Goal: Task Accomplishment & Management: Manage account settings

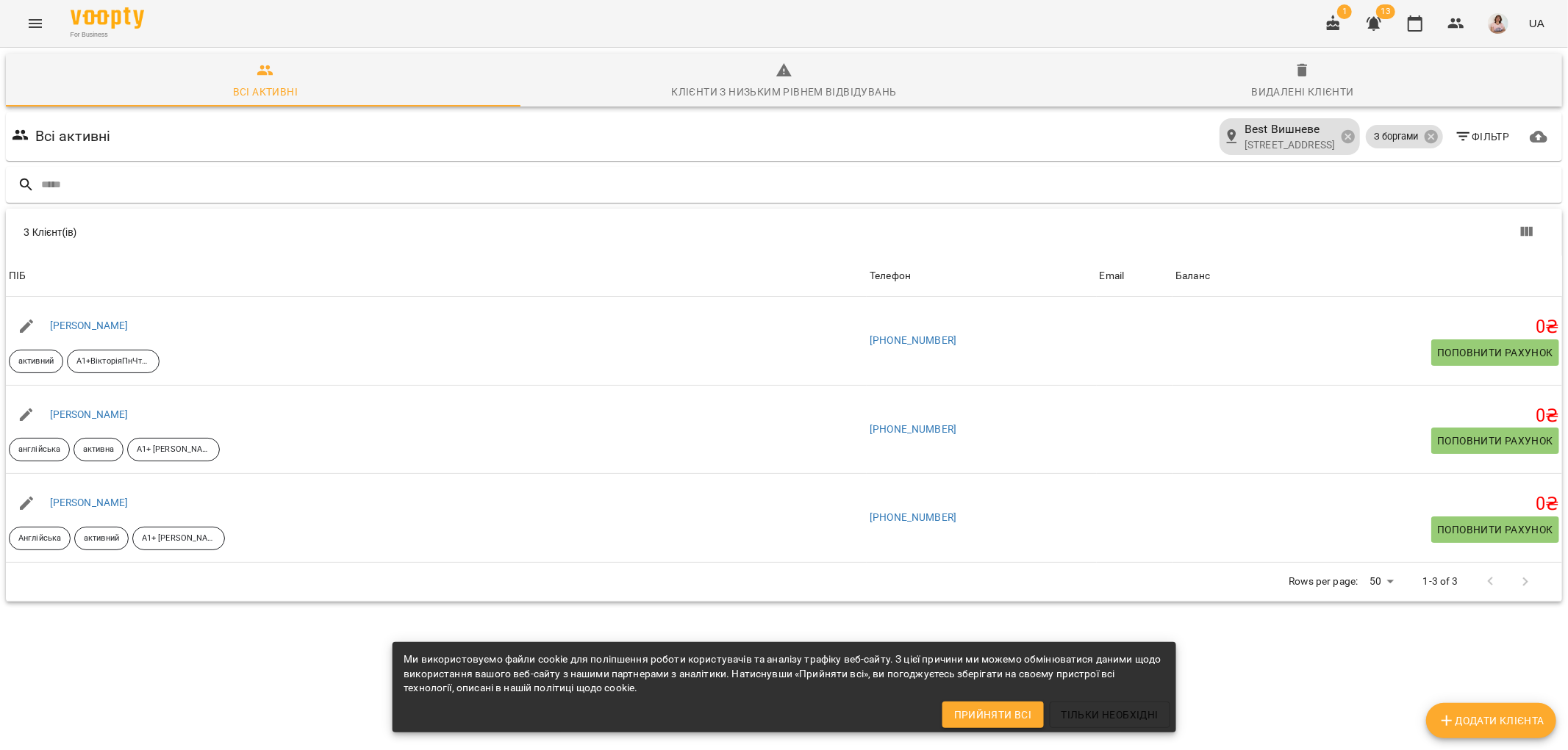
click at [27, 10] on button "Menu" at bounding box center [35, 23] width 35 height 35
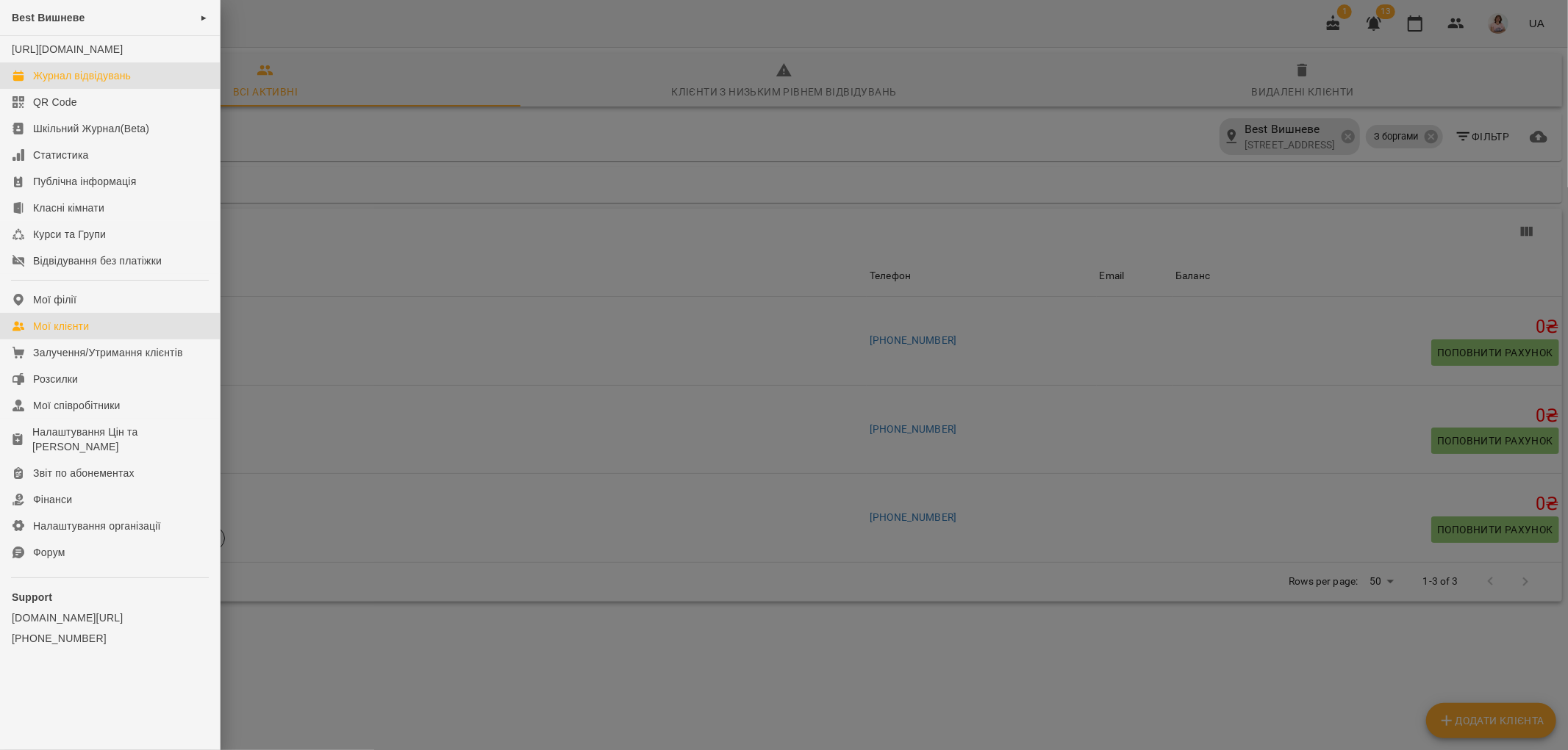
click at [114, 83] on div "Журнал відвідувань" at bounding box center [81, 75] width 97 height 14
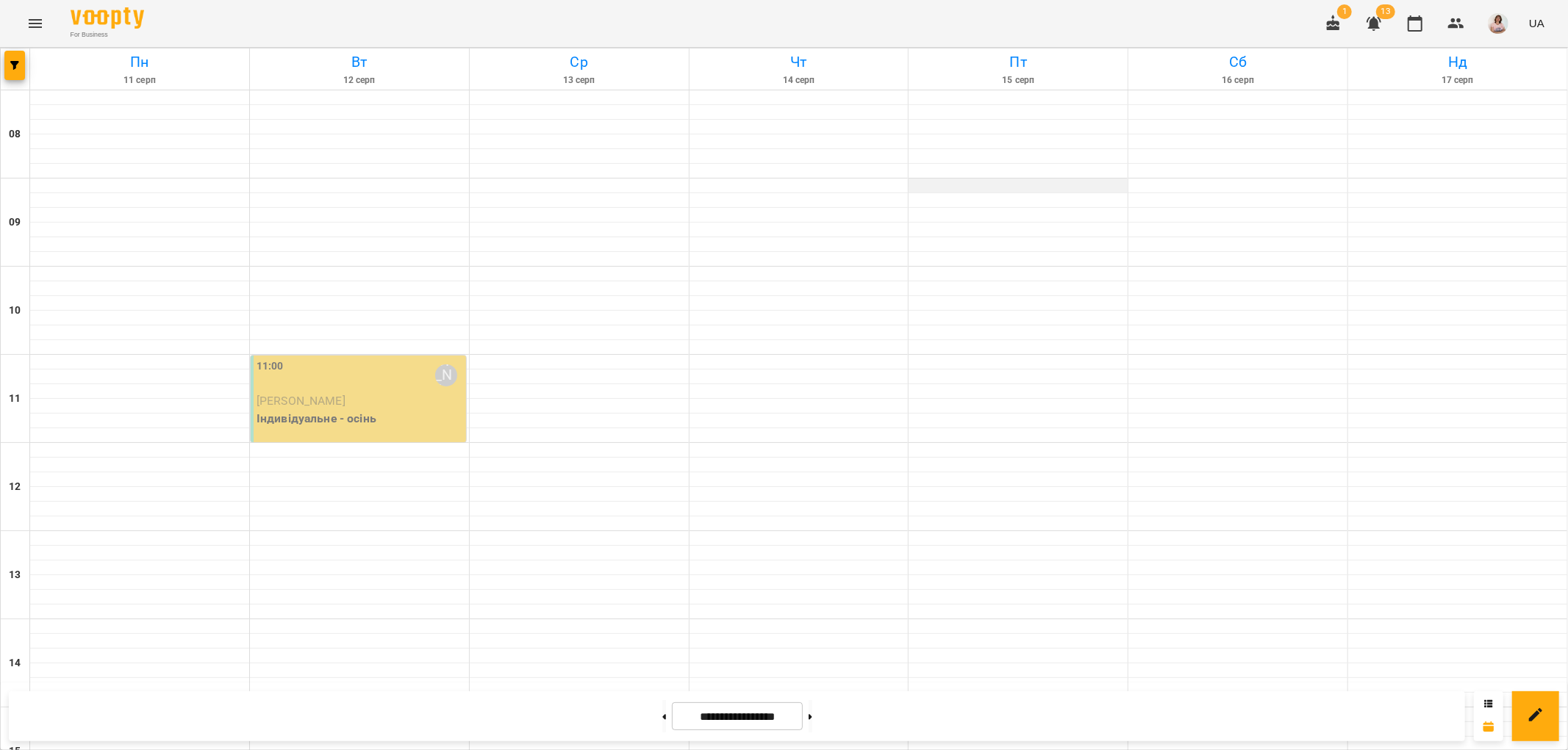
scroll to position [81, 0]
click at [357, 392] on p "[PERSON_NAME]" at bounding box center [360, 401] width 207 height 18
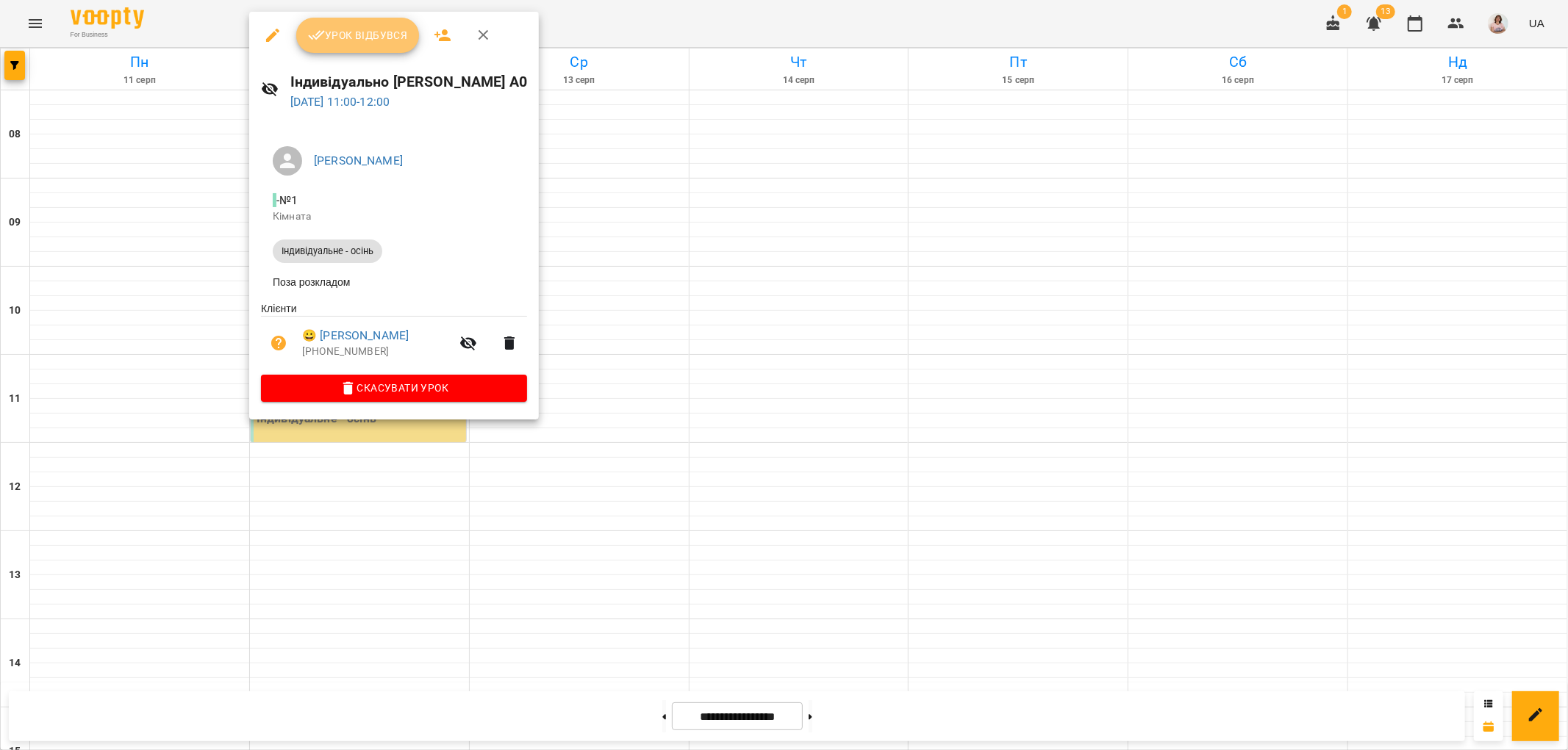
click at [356, 40] on span "Урок відбувся" at bounding box center [358, 36] width 100 height 18
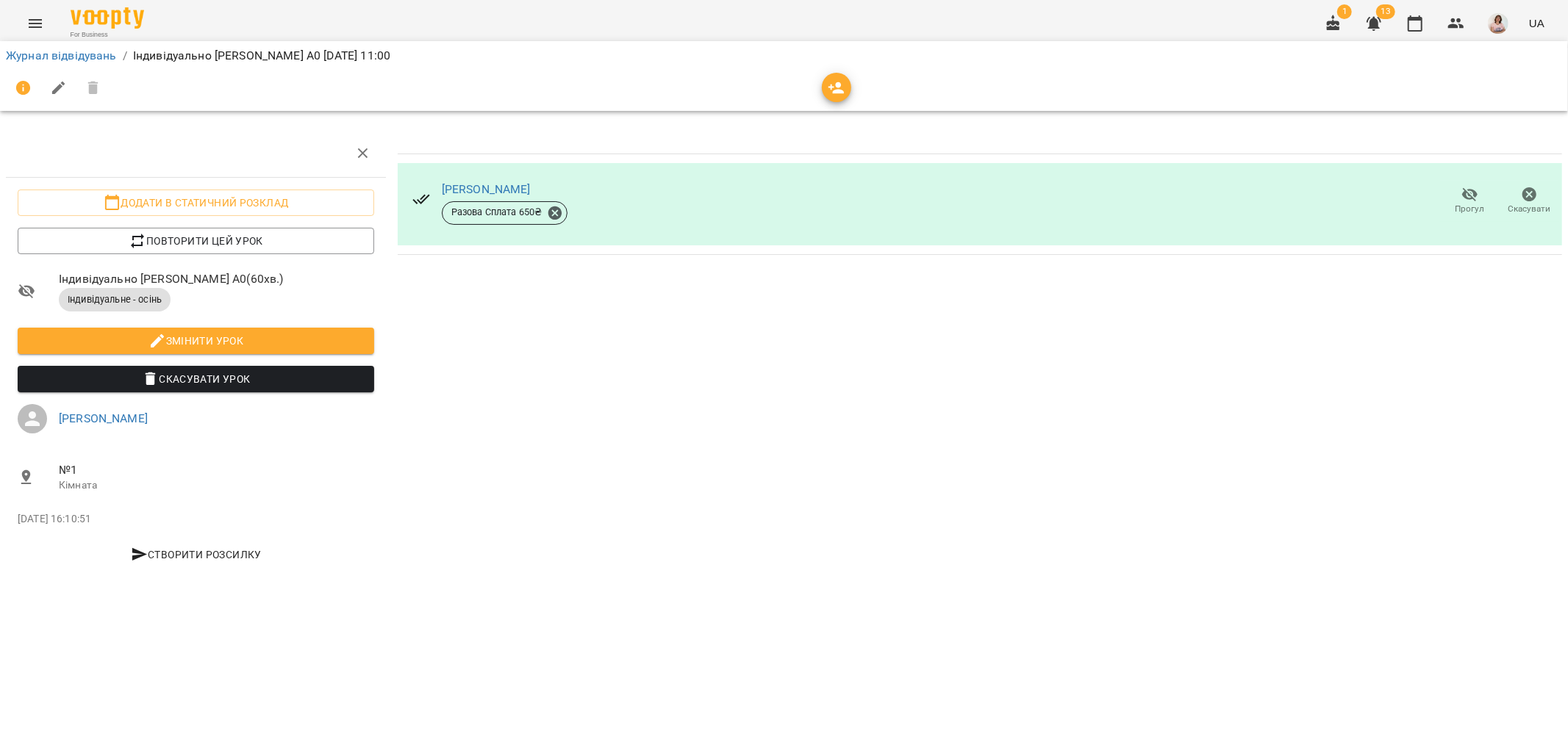
click at [30, 19] on icon "Menu" at bounding box center [36, 23] width 18 height 18
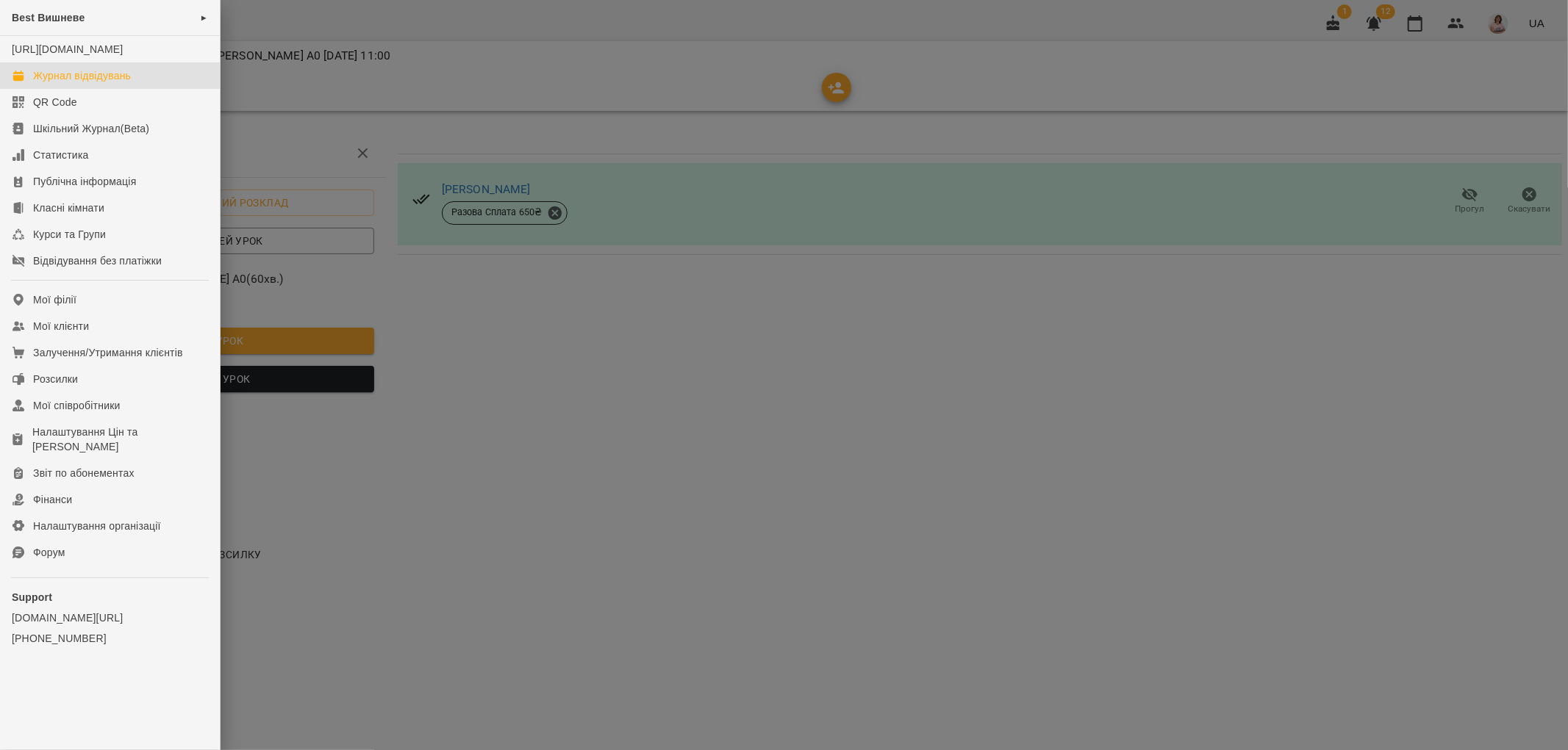
click at [73, 83] on div "Журнал відвідувань" at bounding box center [81, 75] width 97 height 14
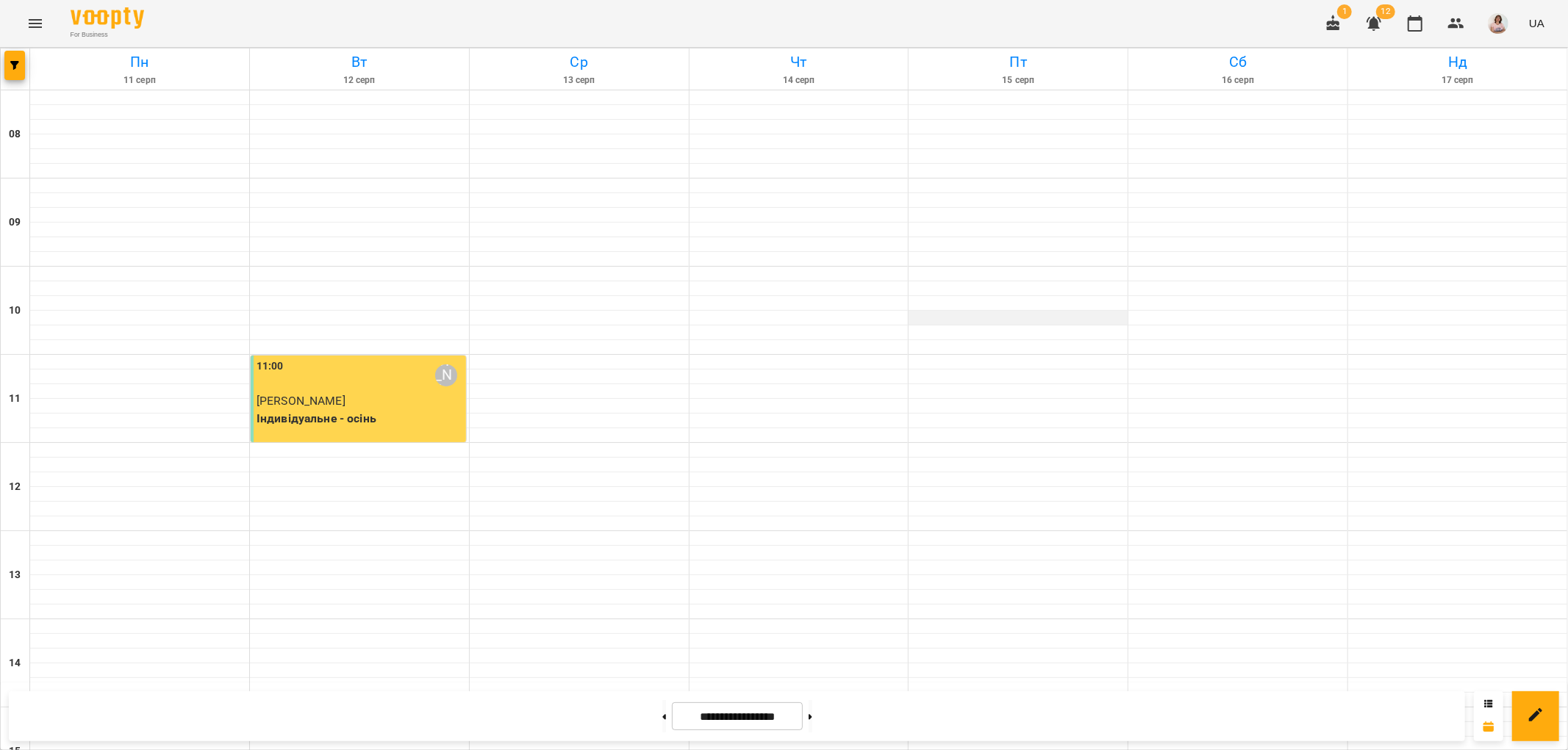
scroll to position [641, 0]
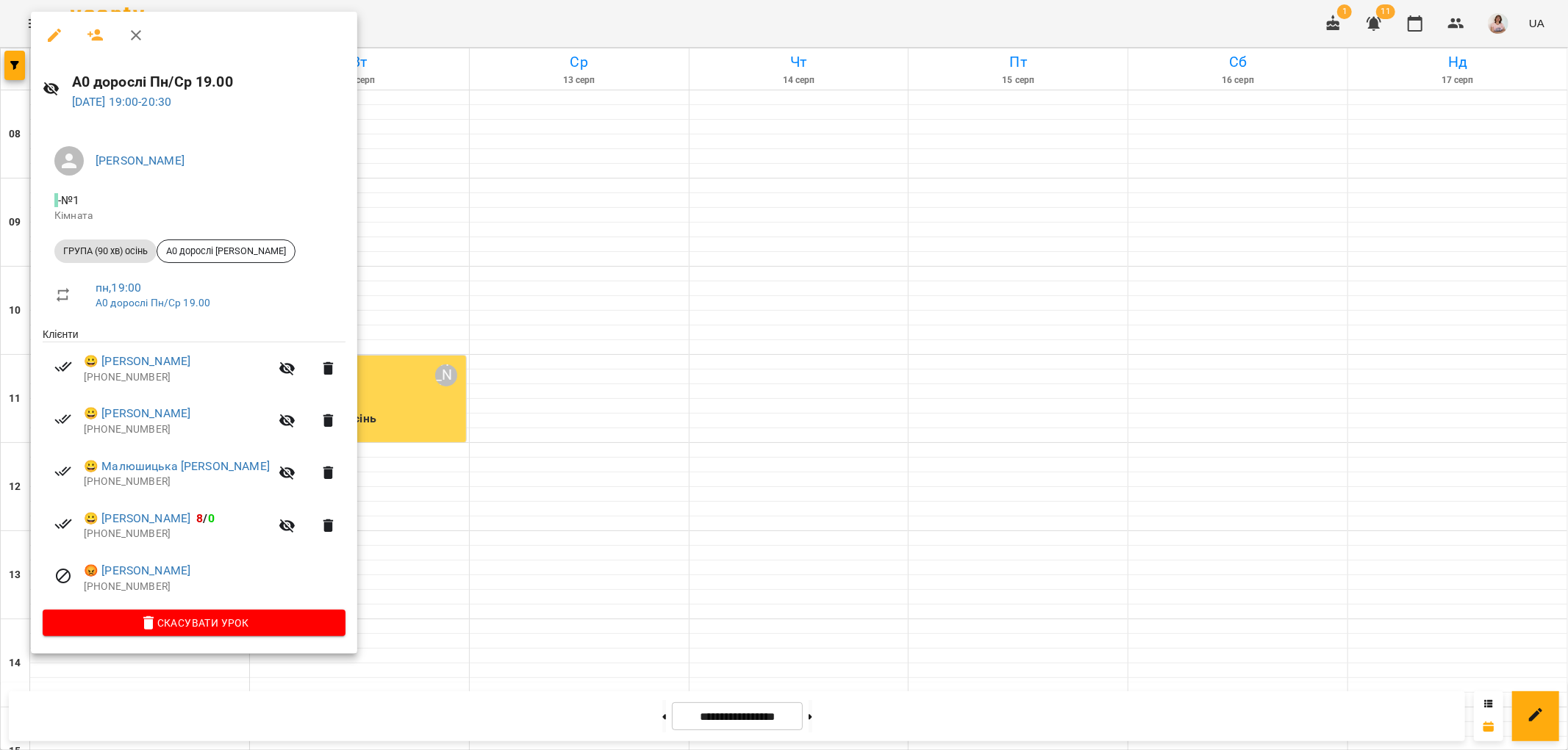
click at [469, 442] on div at bounding box center [784, 375] width 1568 height 750
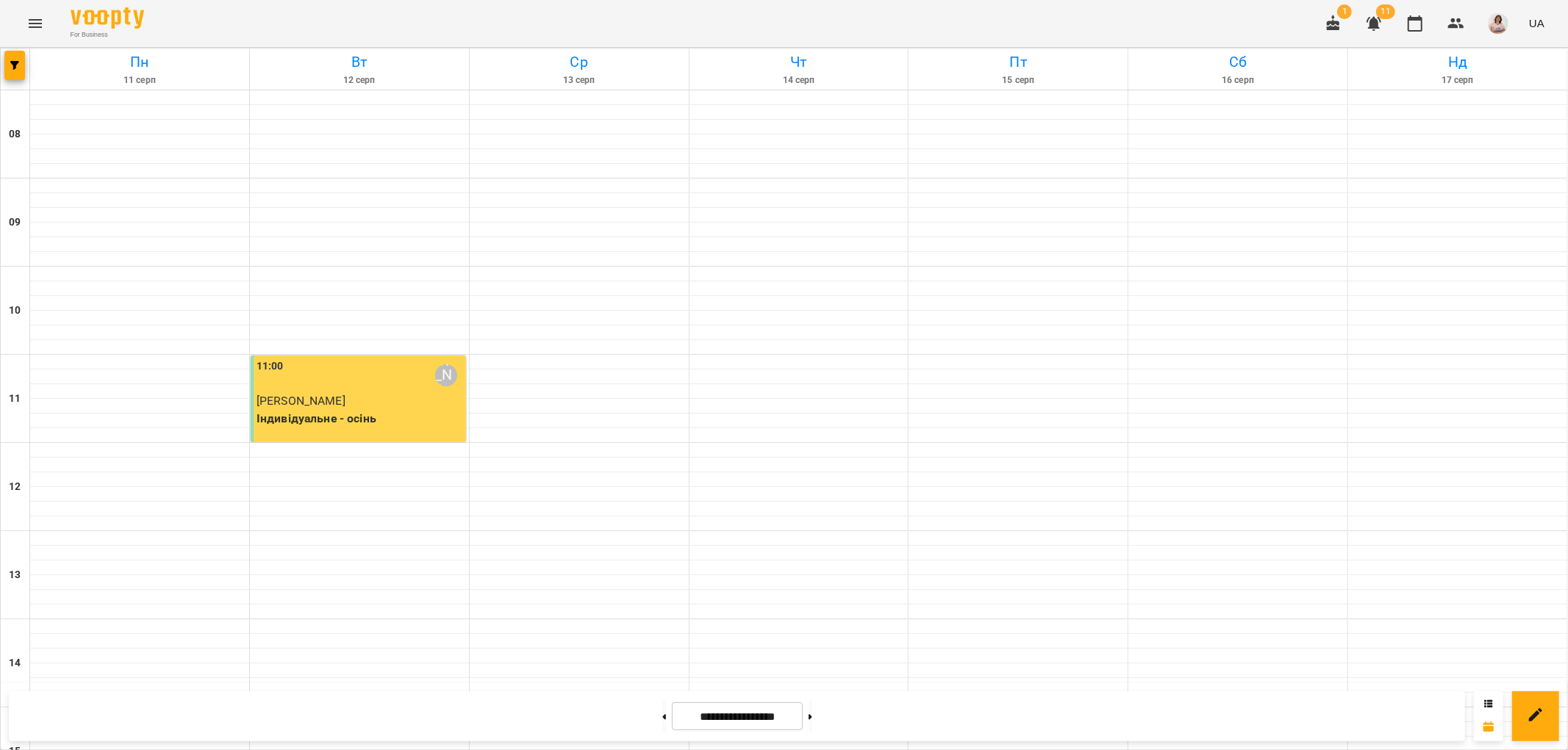
scroll to position [560, 0]
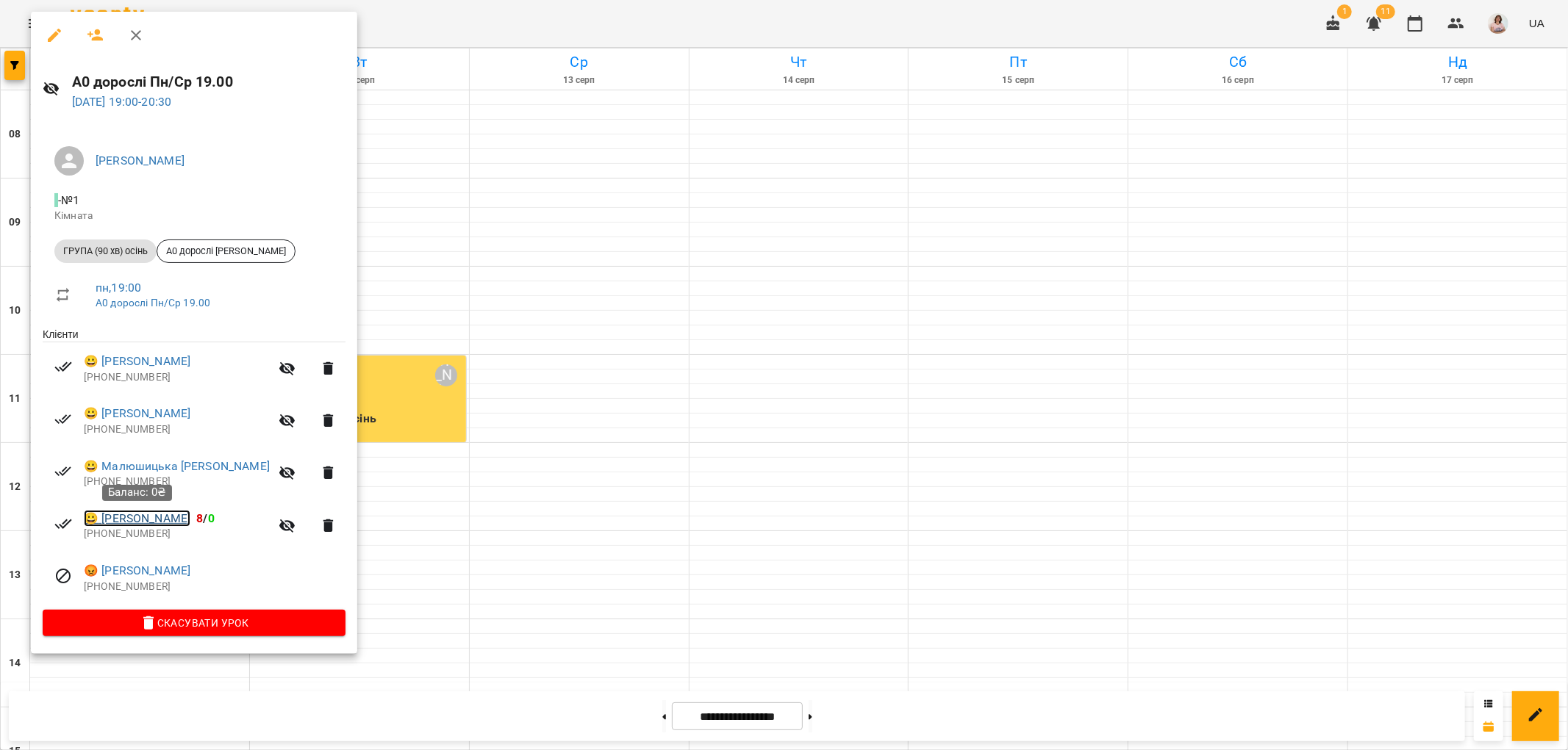
click at [143, 522] on link "😀 [PERSON_NAME]" at bounding box center [137, 518] width 106 height 18
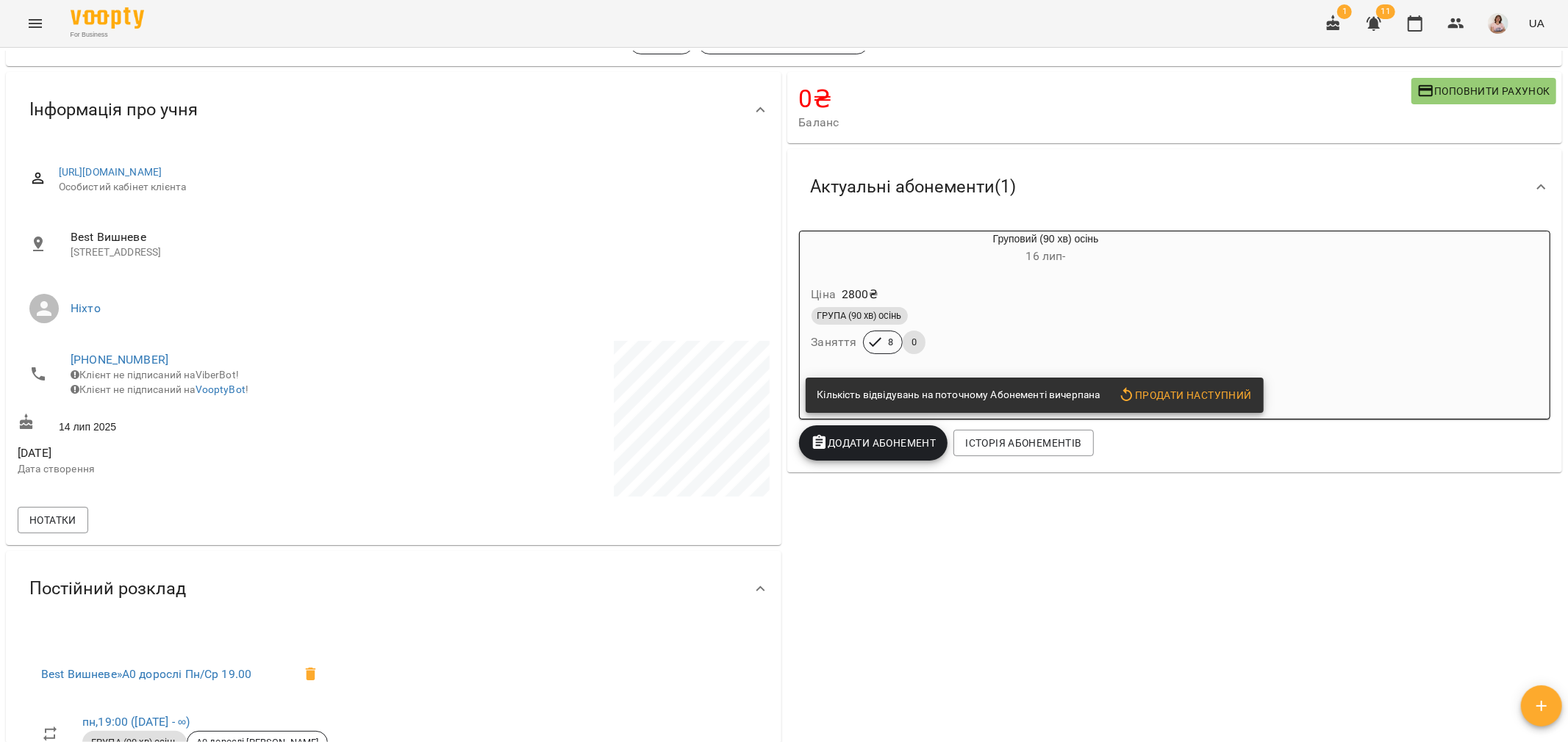
scroll to position [81, 0]
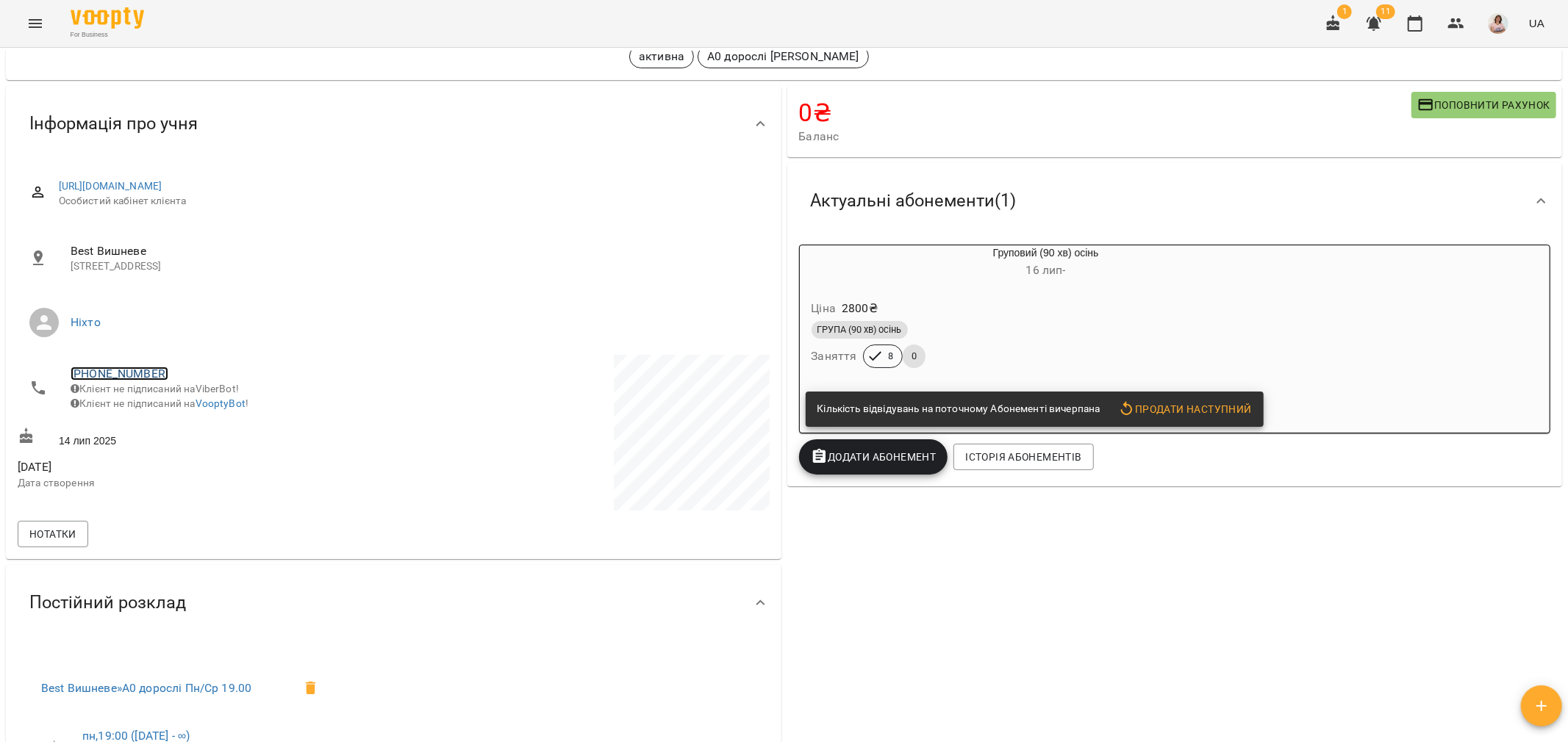
click at [136, 372] on link "[PHONE_NUMBER]" at bounding box center [119, 374] width 97 height 14
click at [178, 397] on img at bounding box center [179, 401] width 22 height 22
click at [980, 696] on div "0 ₴ Баланс Поповнити рахунок Актуальні абонементи ( 1 ) Груповий (90 хв) осінь …" at bounding box center [1175, 500] width 782 height 834
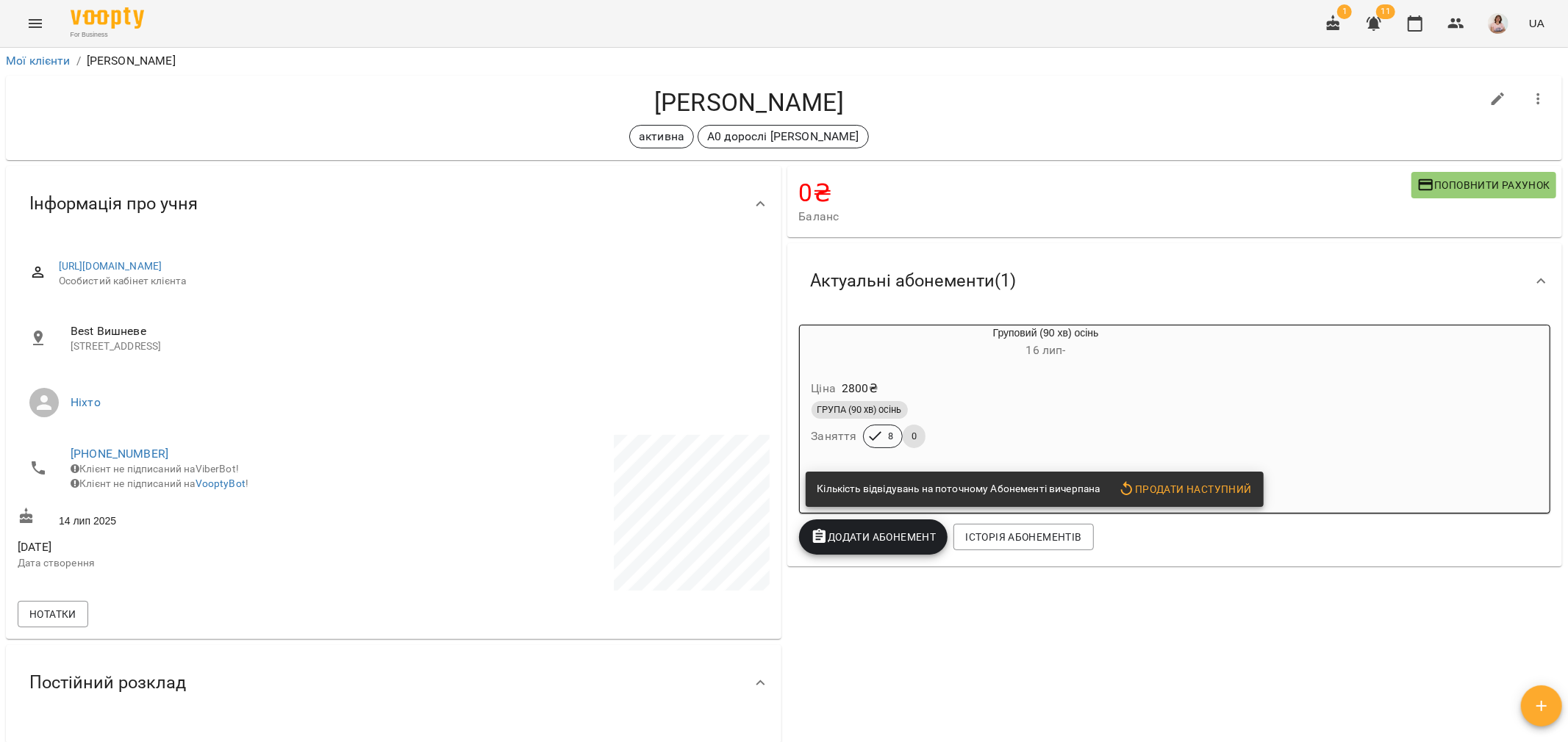
scroll to position [0, 0]
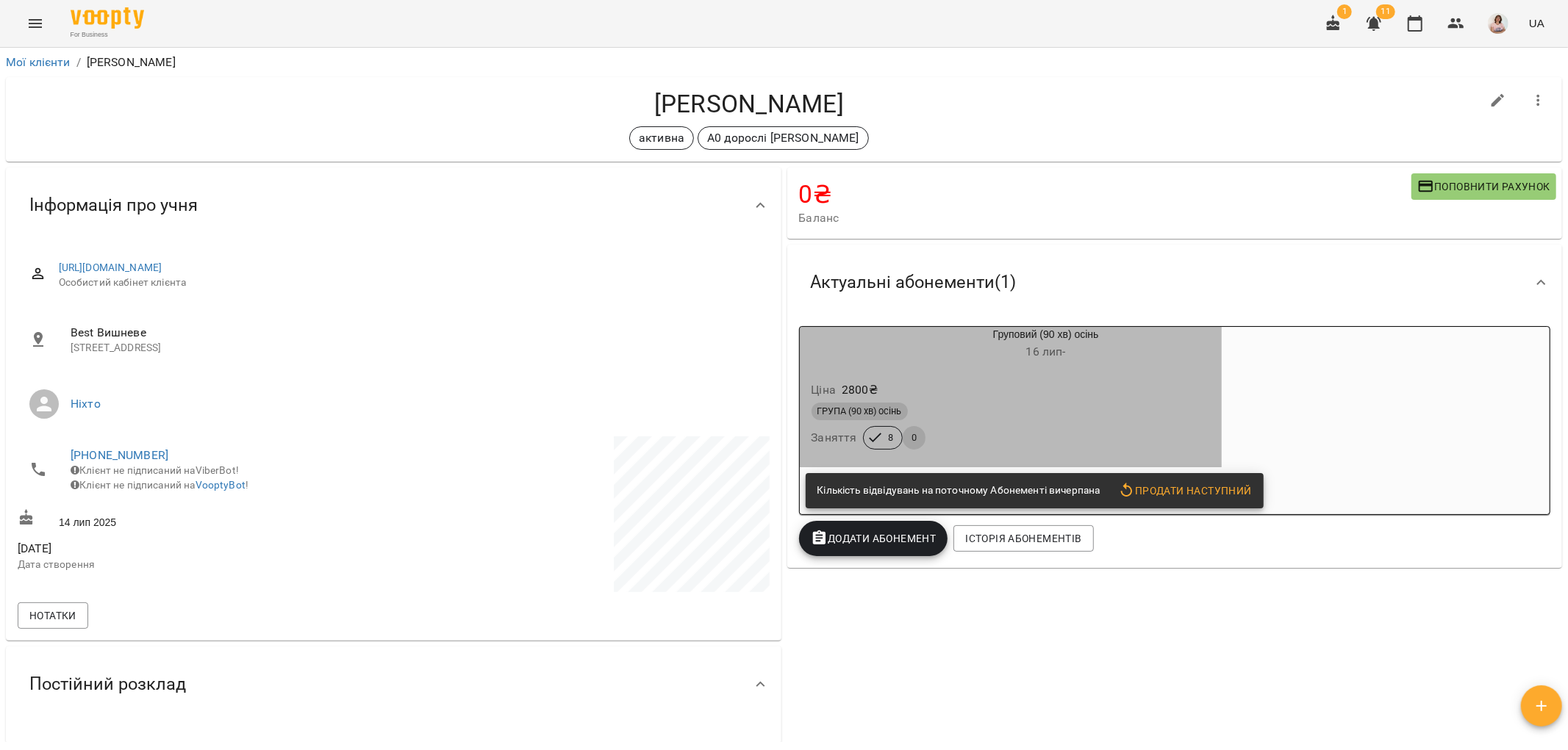
click at [1009, 383] on div "Ціна 2800 ₴" at bounding box center [1011, 391] width 404 height 27
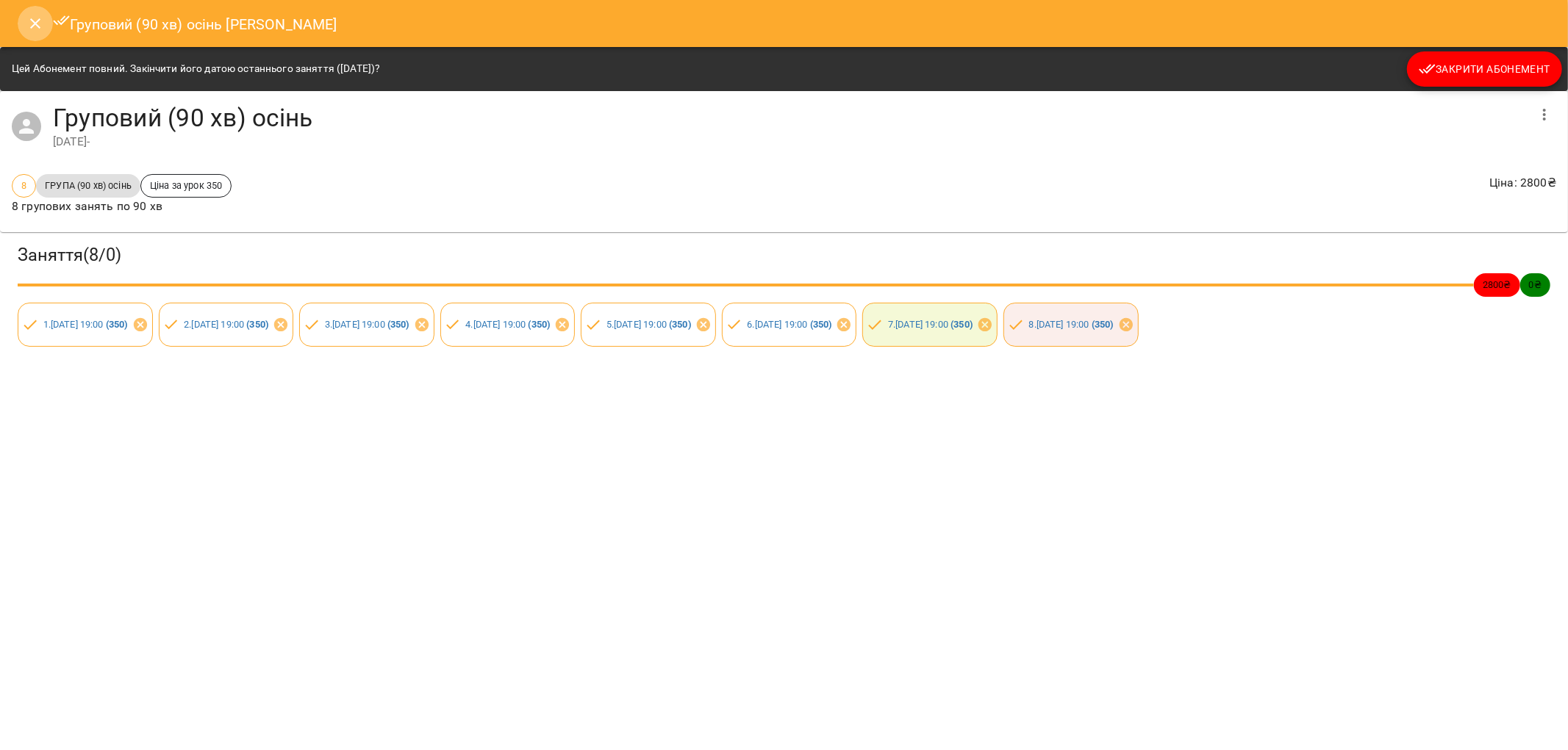
click at [30, 18] on icon "Close" at bounding box center [36, 23] width 18 height 18
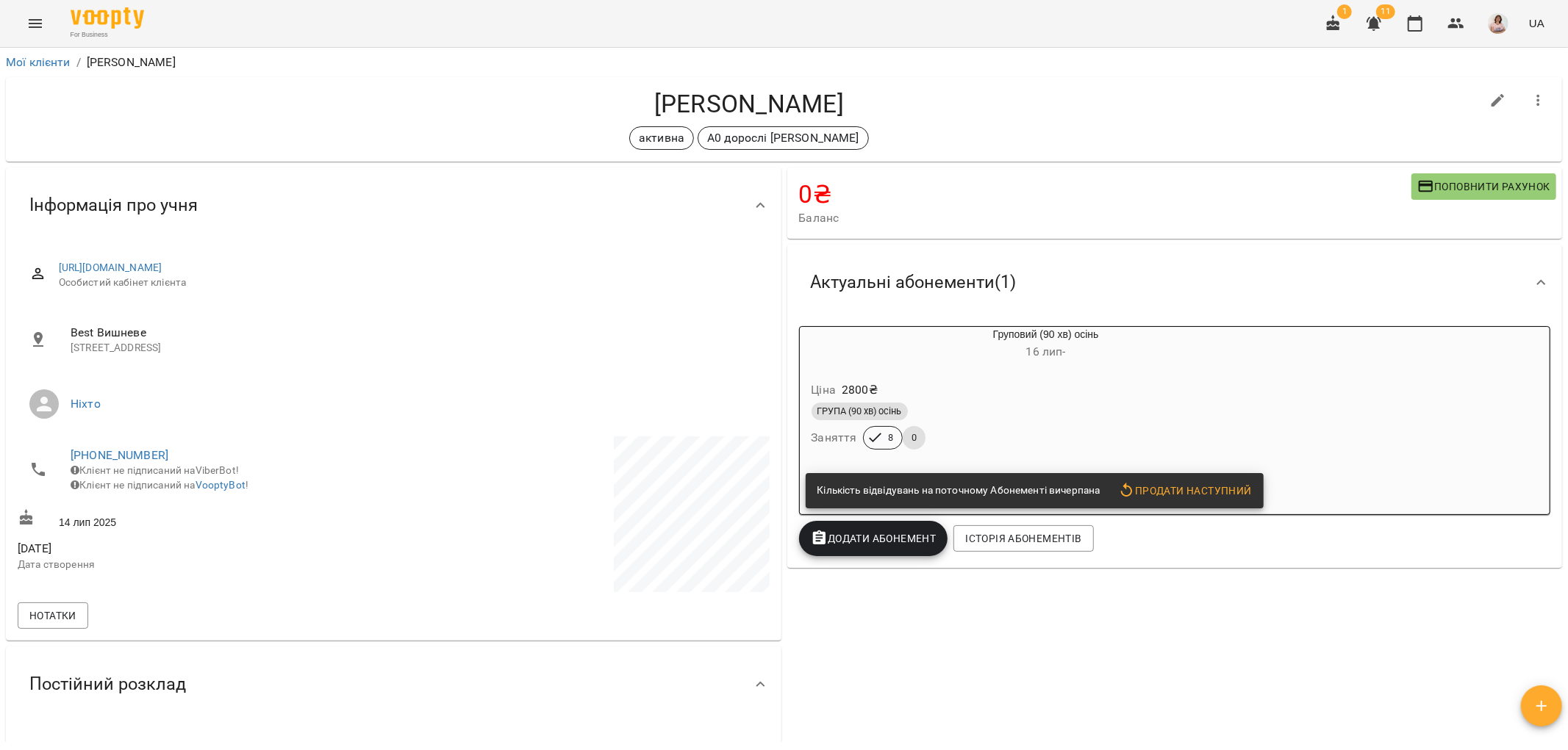
click at [26, 11] on button "Menu" at bounding box center [35, 23] width 35 height 35
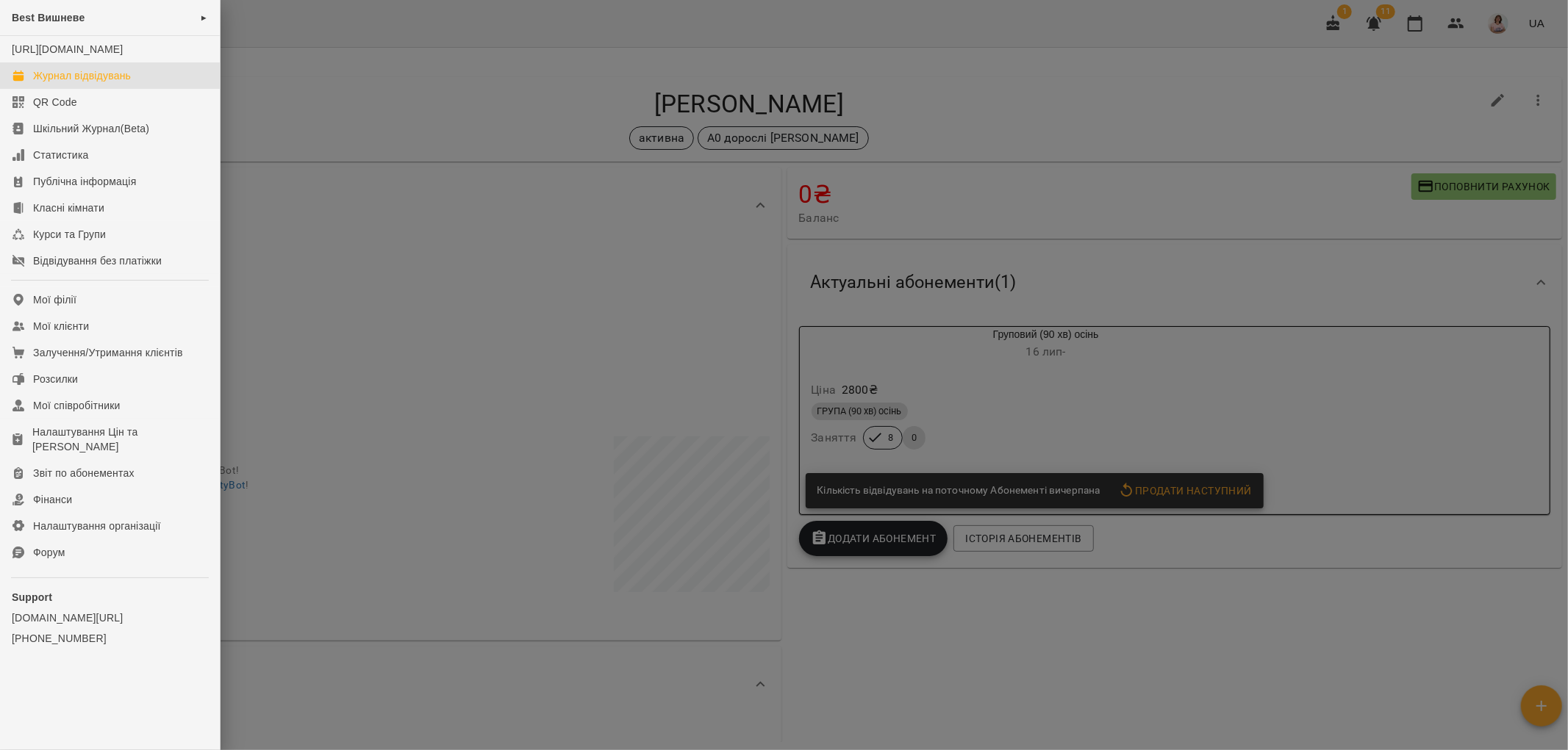
click at [64, 83] on div "Журнал відвідувань" at bounding box center [81, 75] width 97 height 14
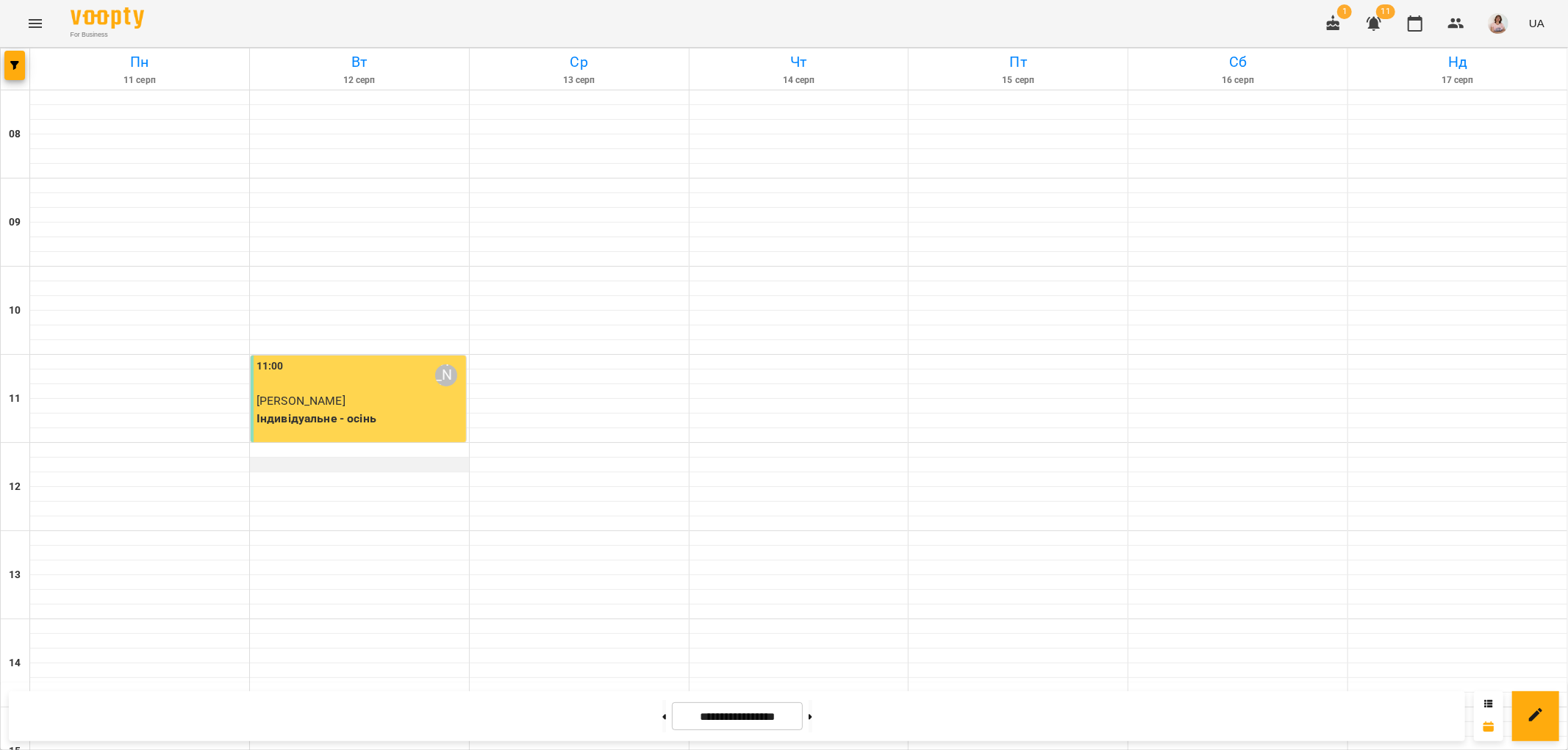
scroll to position [641, 0]
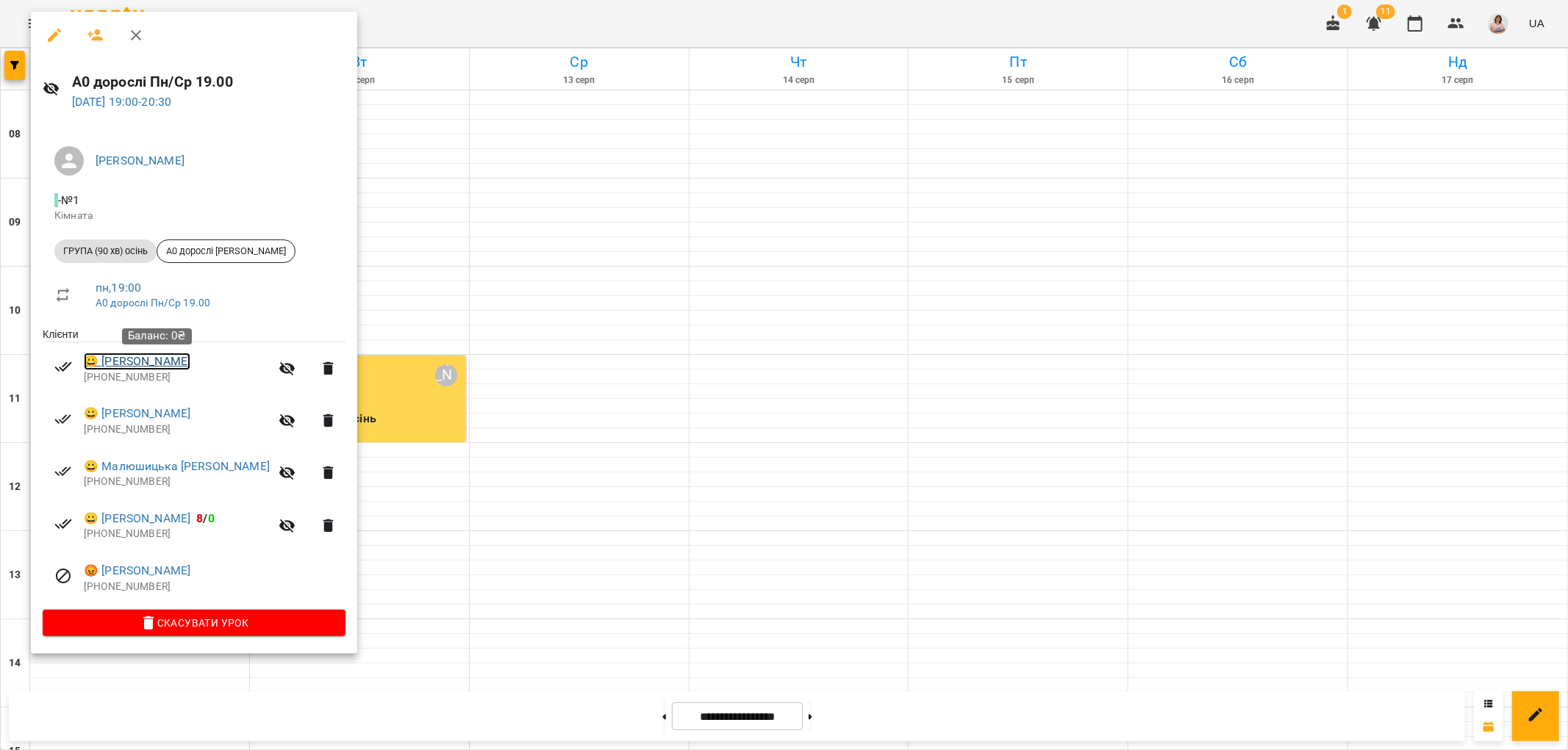
click at [156, 361] on link "😀 [PERSON_NAME]" at bounding box center [137, 362] width 106 height 18
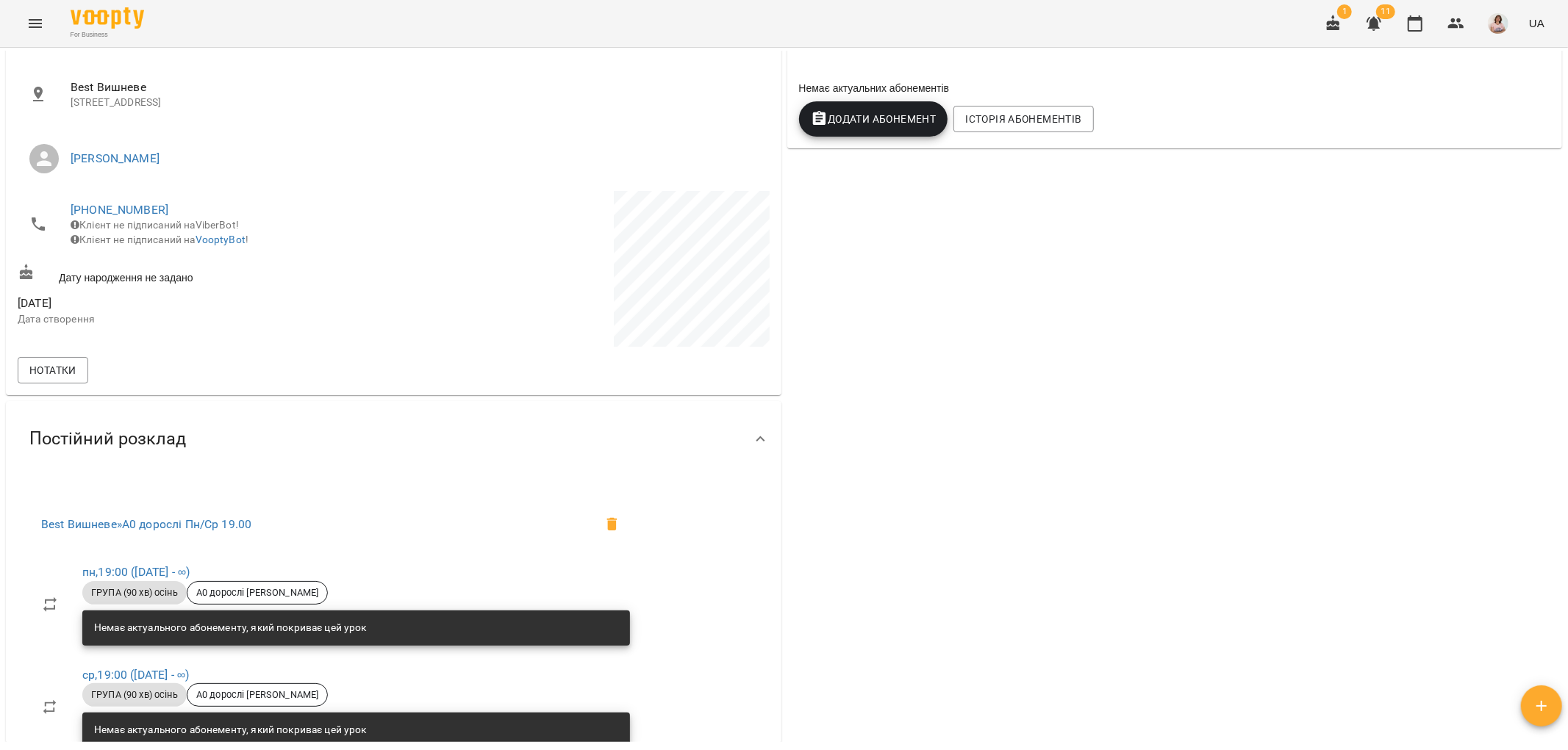
scroll to position [245, 0]
click at [109, 215] on link "[PHONE_NUMBER]" at bounding box center [119, 211] width 97 height 14
click at [174, 239] on img at bounding box center [179, 239] width 22 height 22
click at [1435, 350] on div "0 ₴ Баланс Поповнити рахунок -6000 ₴ Разові Відвідування -5600 ₴ ГРУПА (90 хв) …" at bounding box center [1175, 377] width 782 height 915
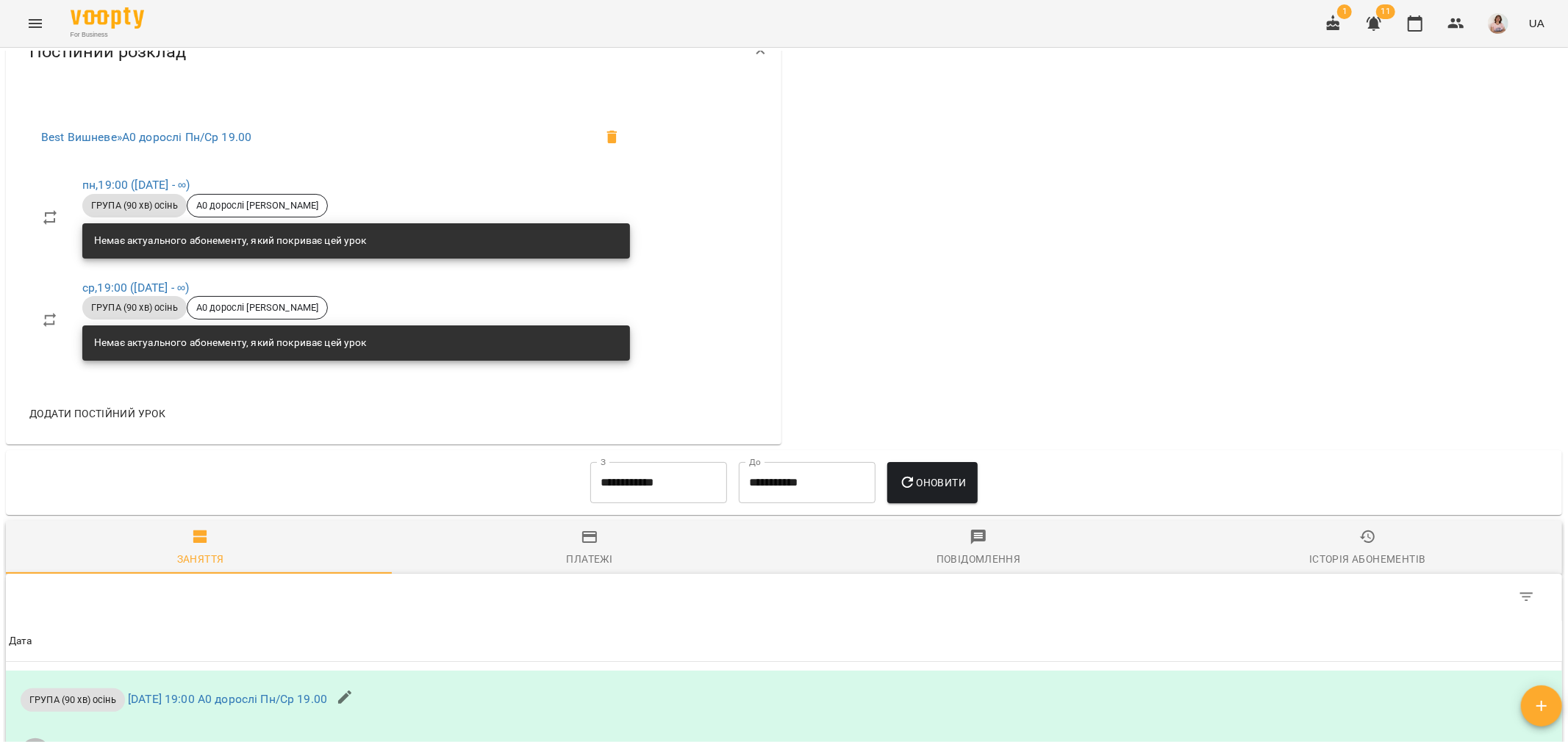
scroll to position [897, 0]
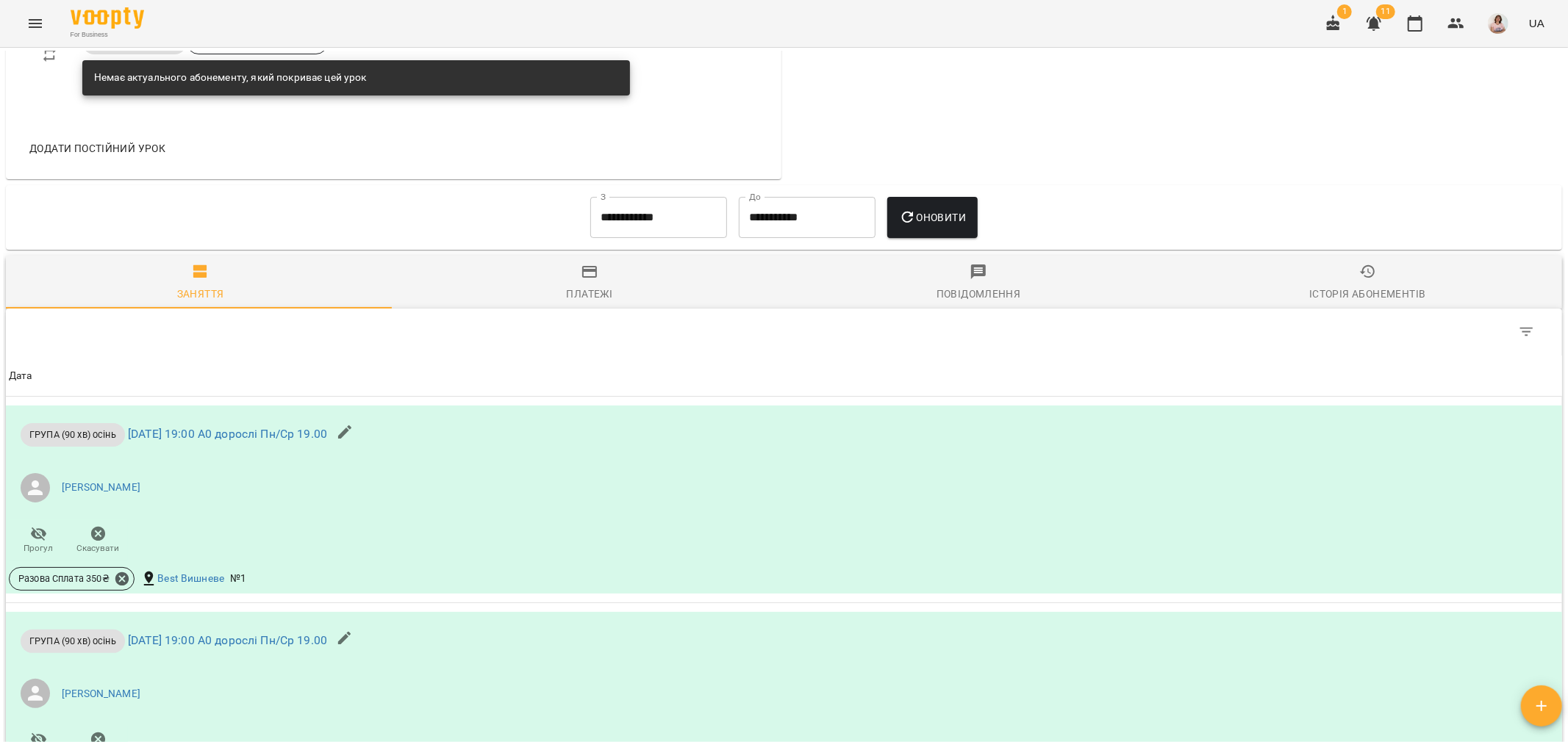
click at [1360, 280] on icon "button" at bounding box center [1369, 272] width 18 height 18
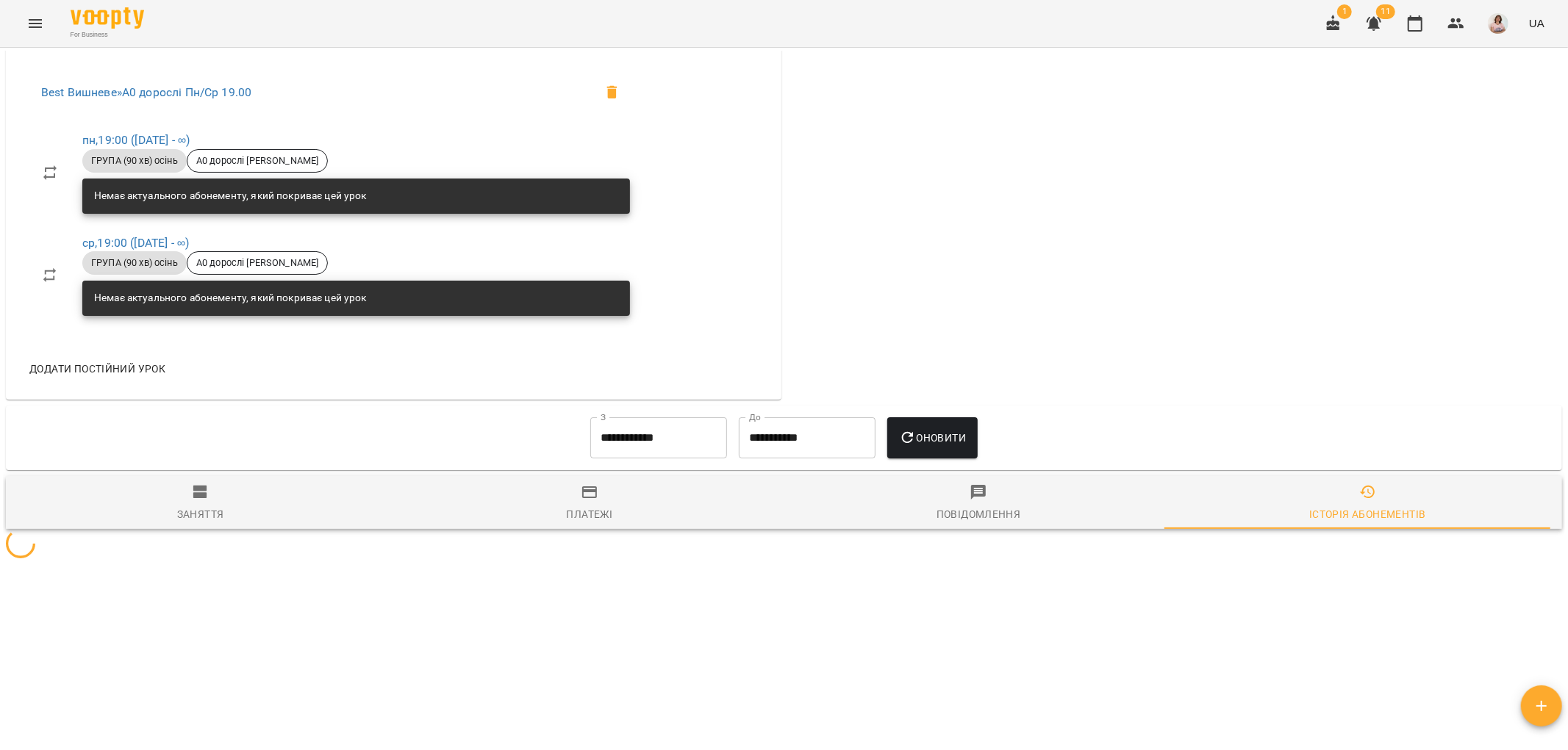
scroll to position [776, 0]
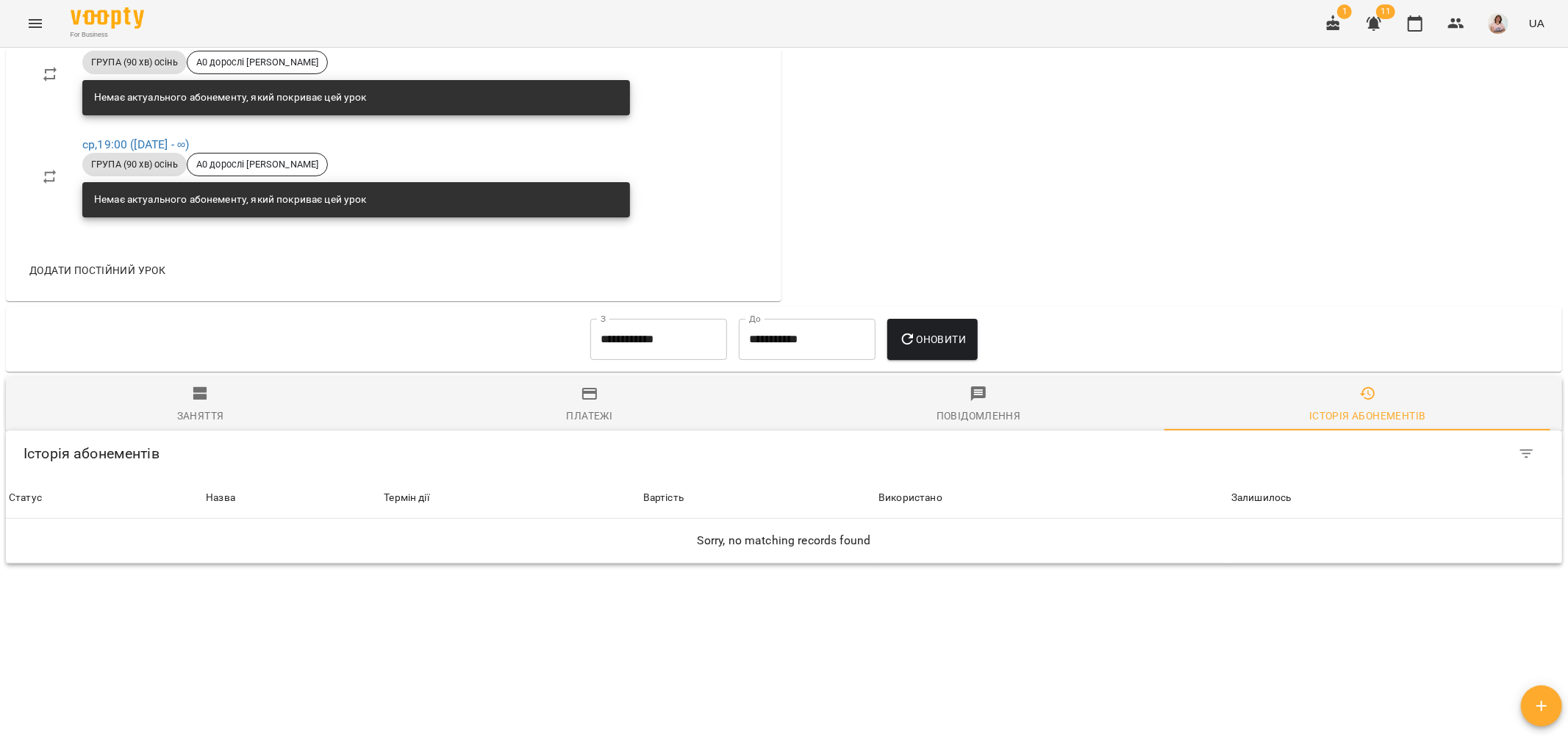
click at [183, 408] on div "Заняття" at bounding box center [200, 416] width 47 height 18
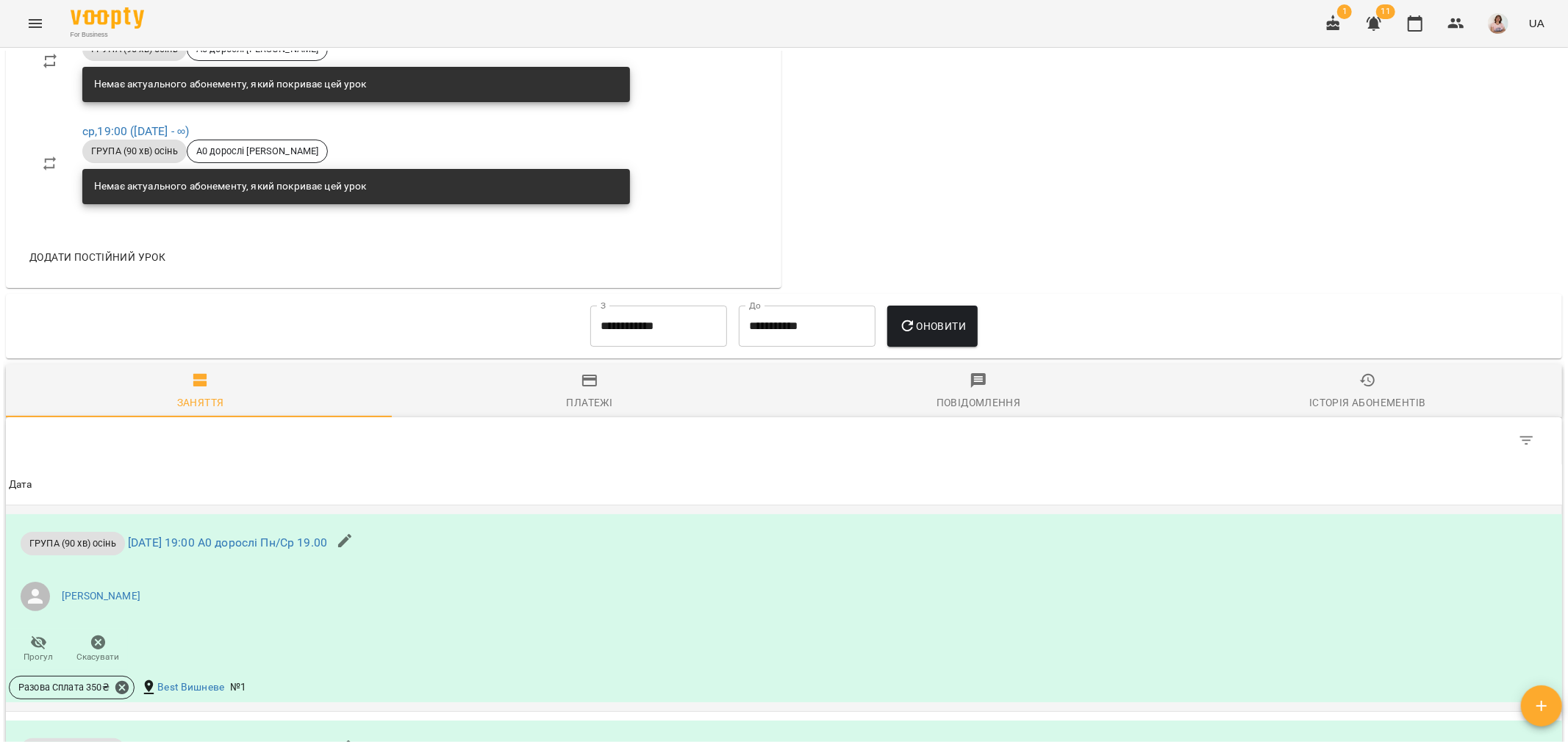
scroll to position [736, 0]
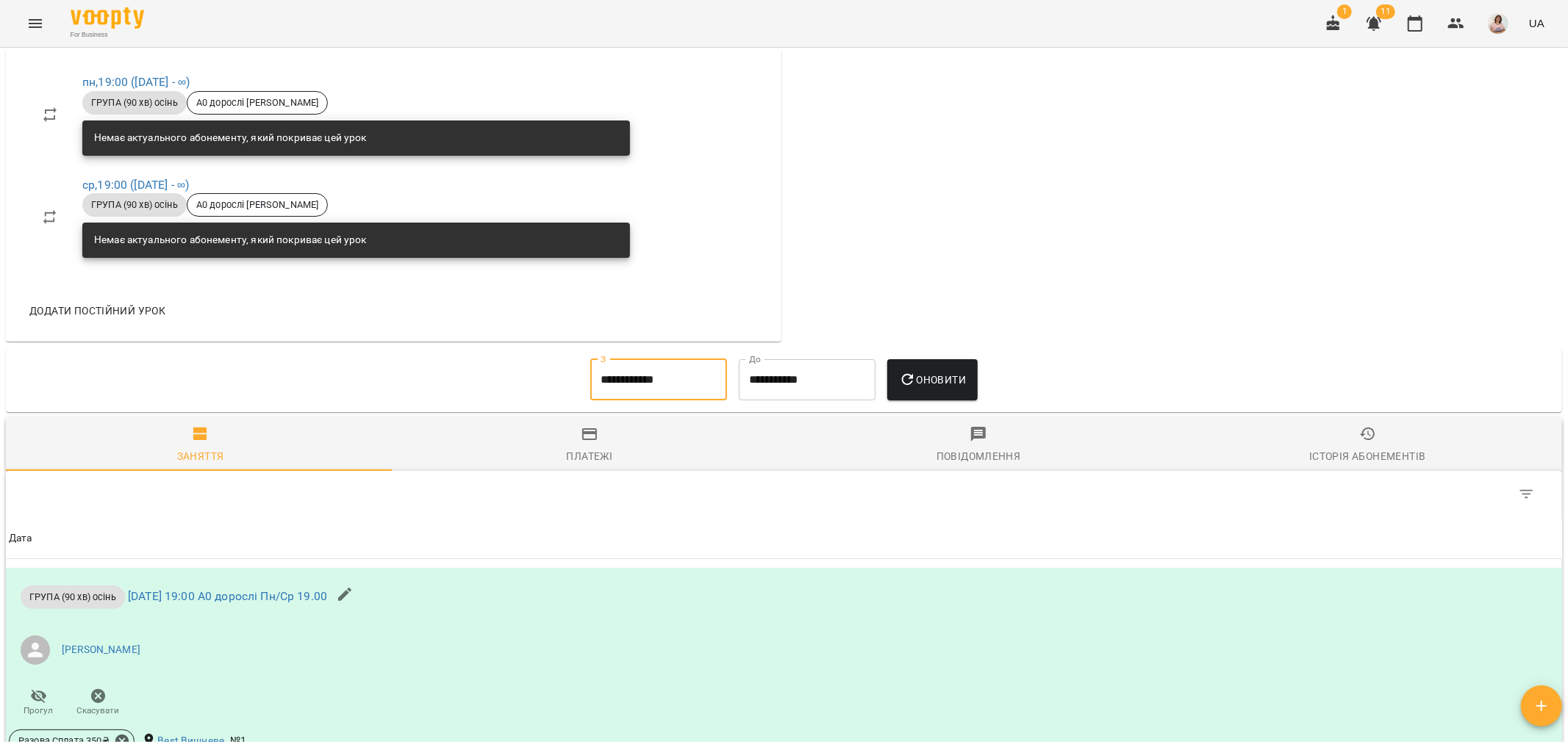
click at [699, 380] on input "**********" at bounding box center [658, 380] width 137 height 41
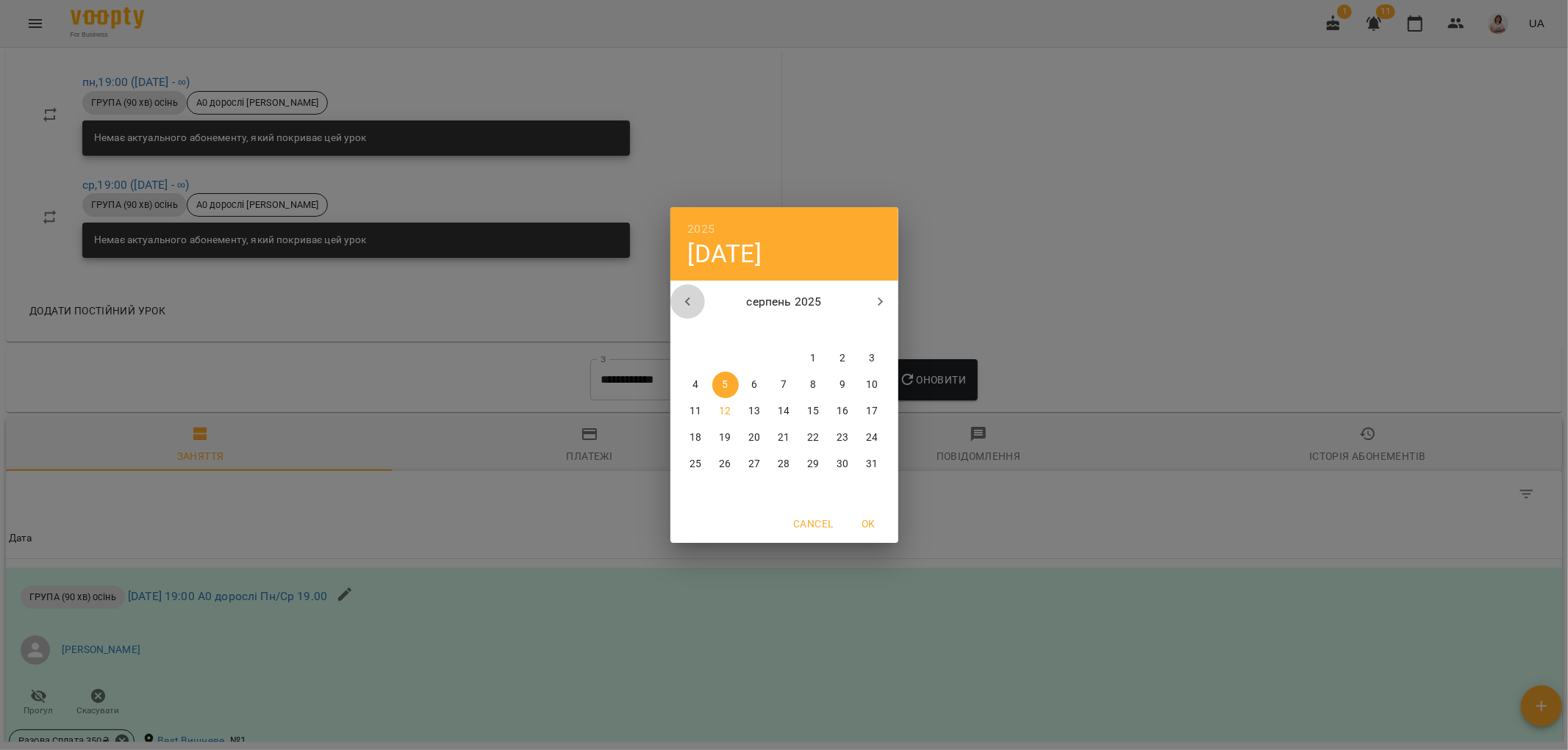
click at [681, 293] on icon "button" at bounding box center [688, 302] width 18 height 18
click at [733, 406] on span "15" at bounding box center [725, 411] width 27 height 14
type input "**********"
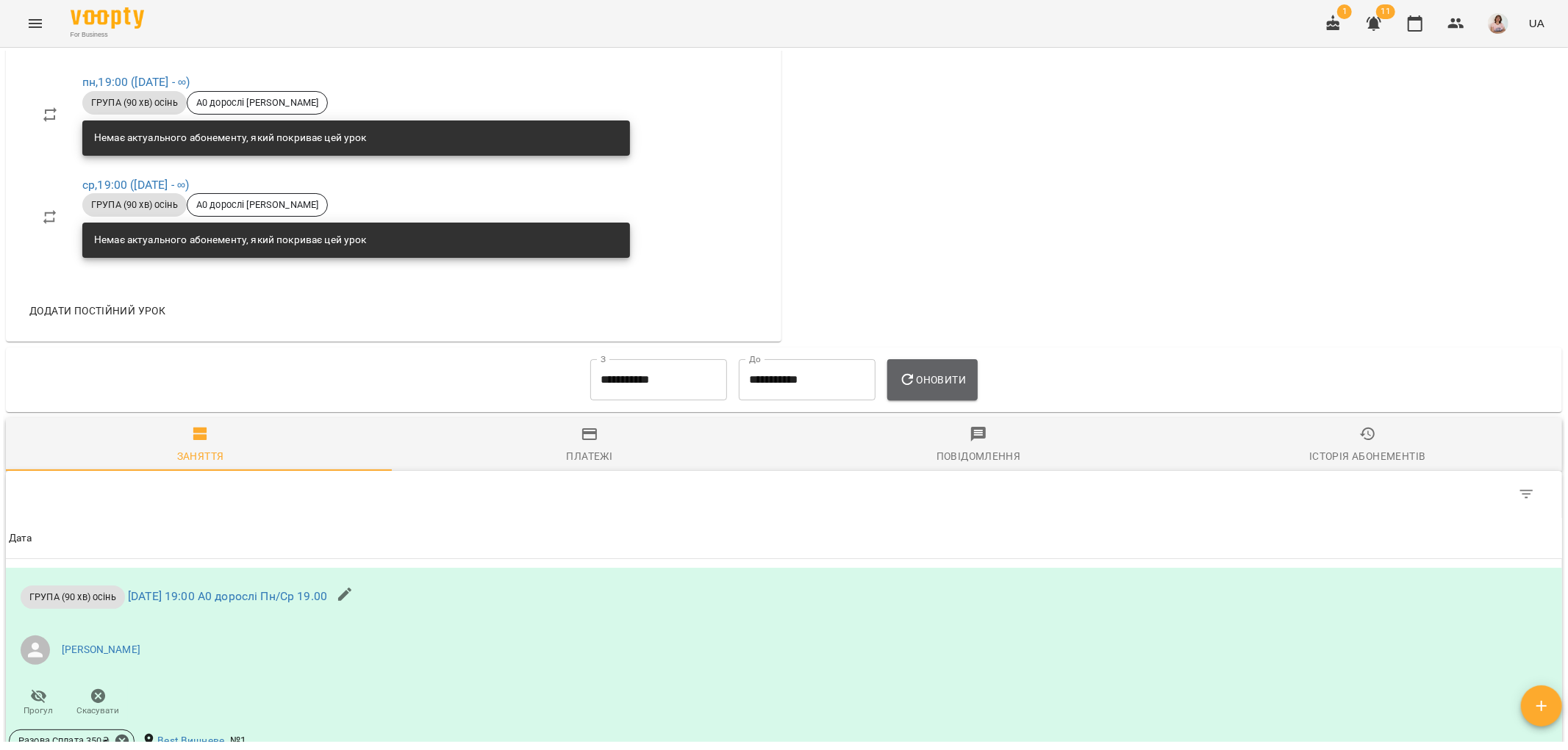
click at [941, 383] on span "Оновити" at bounding box center [932, 380] width 67 height 18
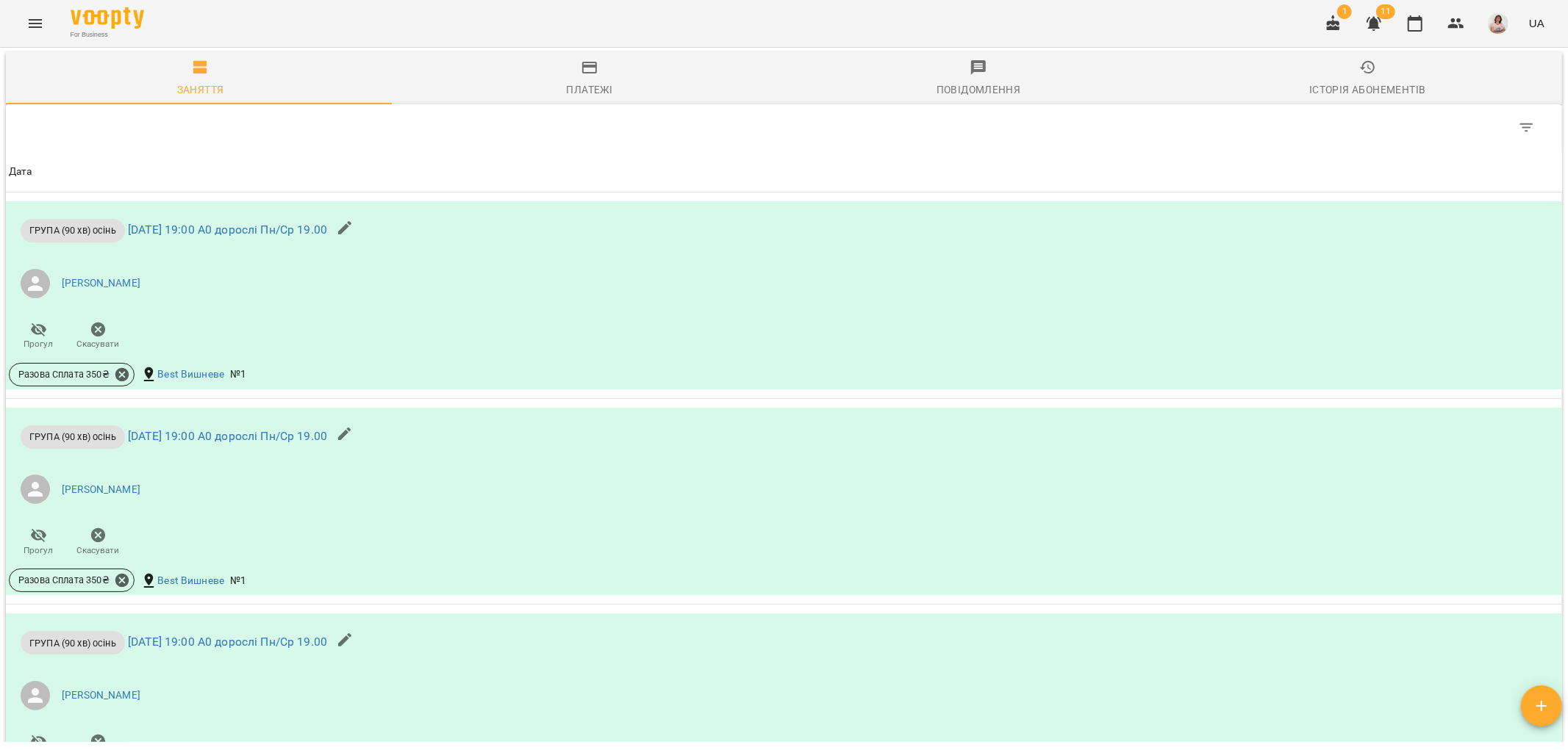
scroll to position [1074, 0]
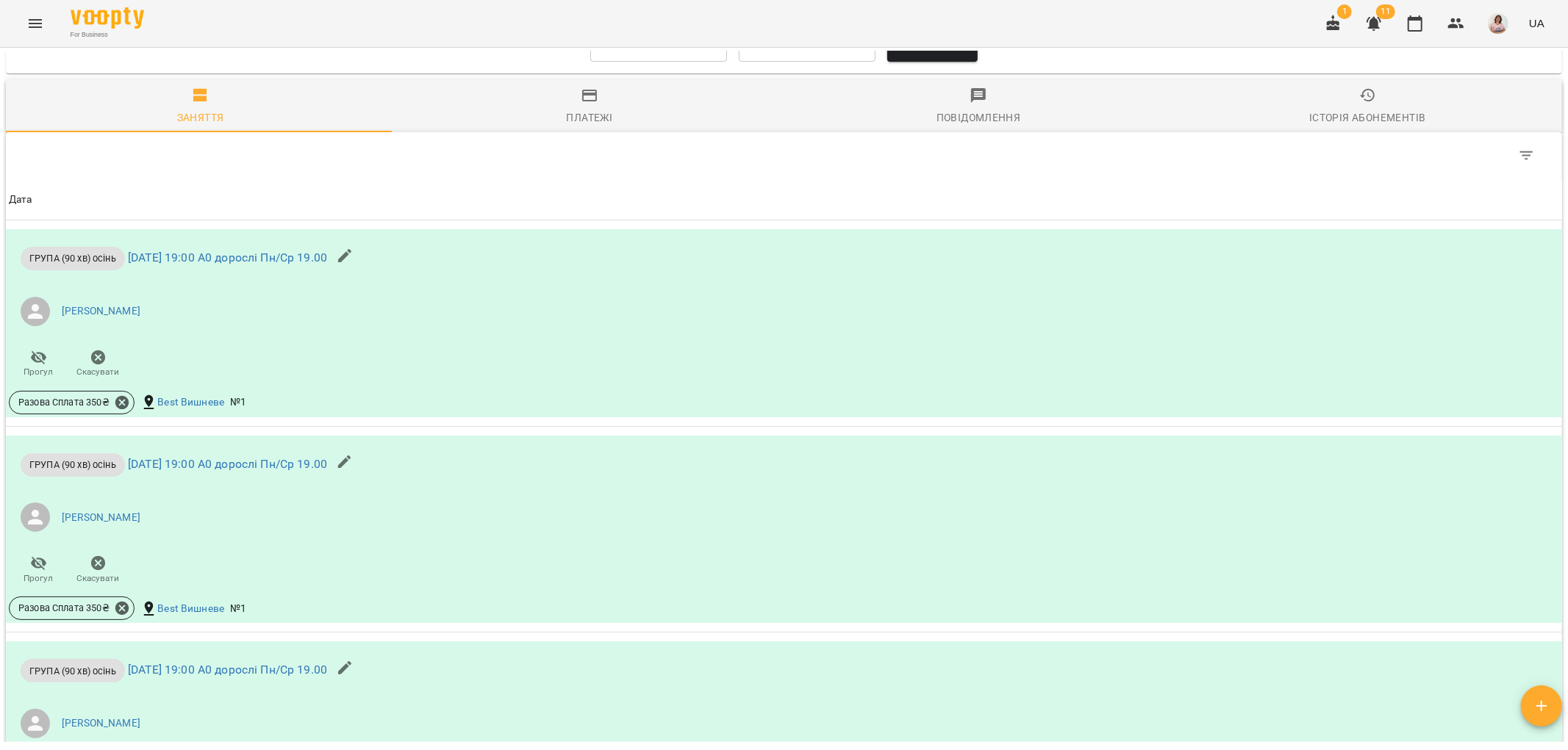
click at [1122, 207] on span "Дата" at bounding box center [784, 200] width 1550 height 18
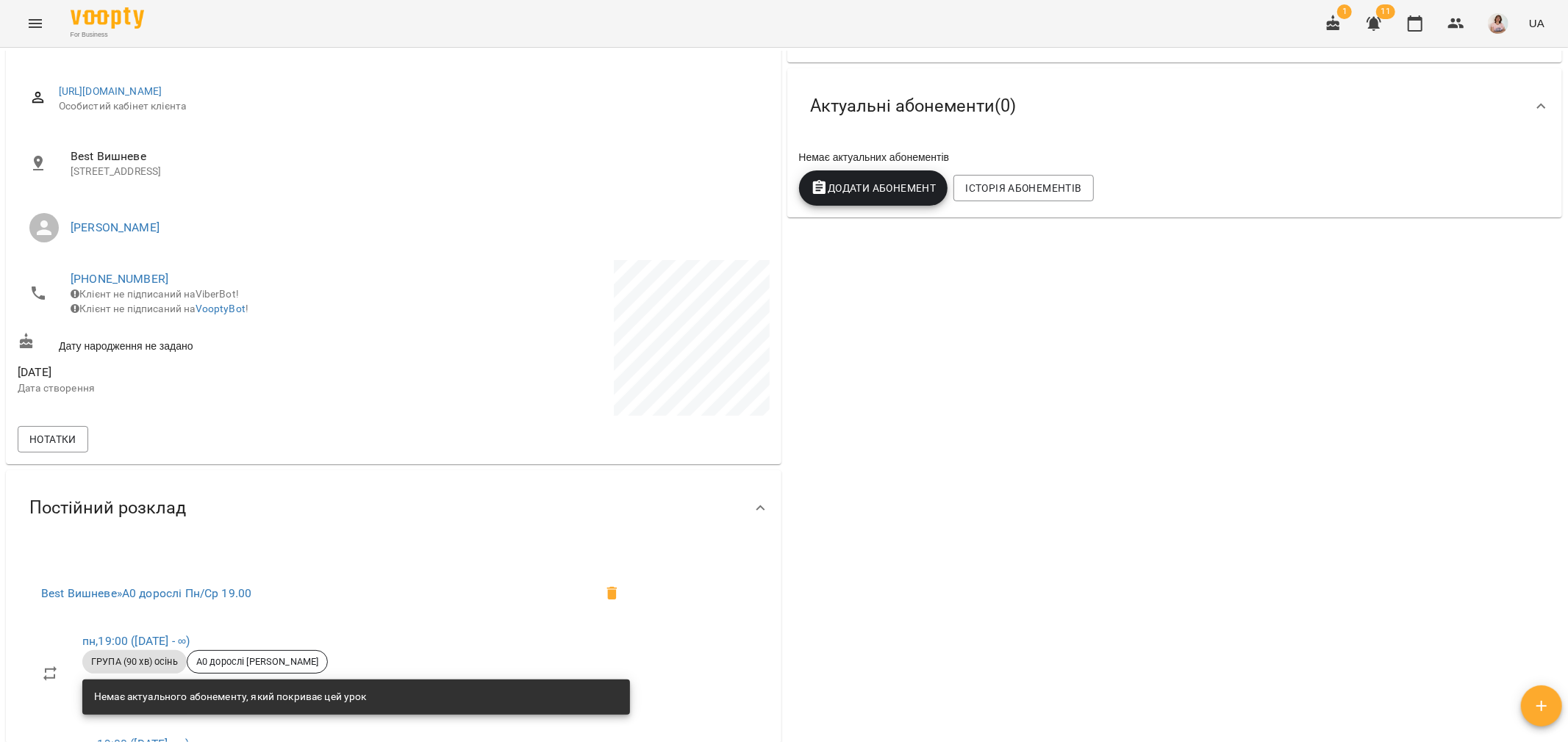
scroll to position [0, 0]
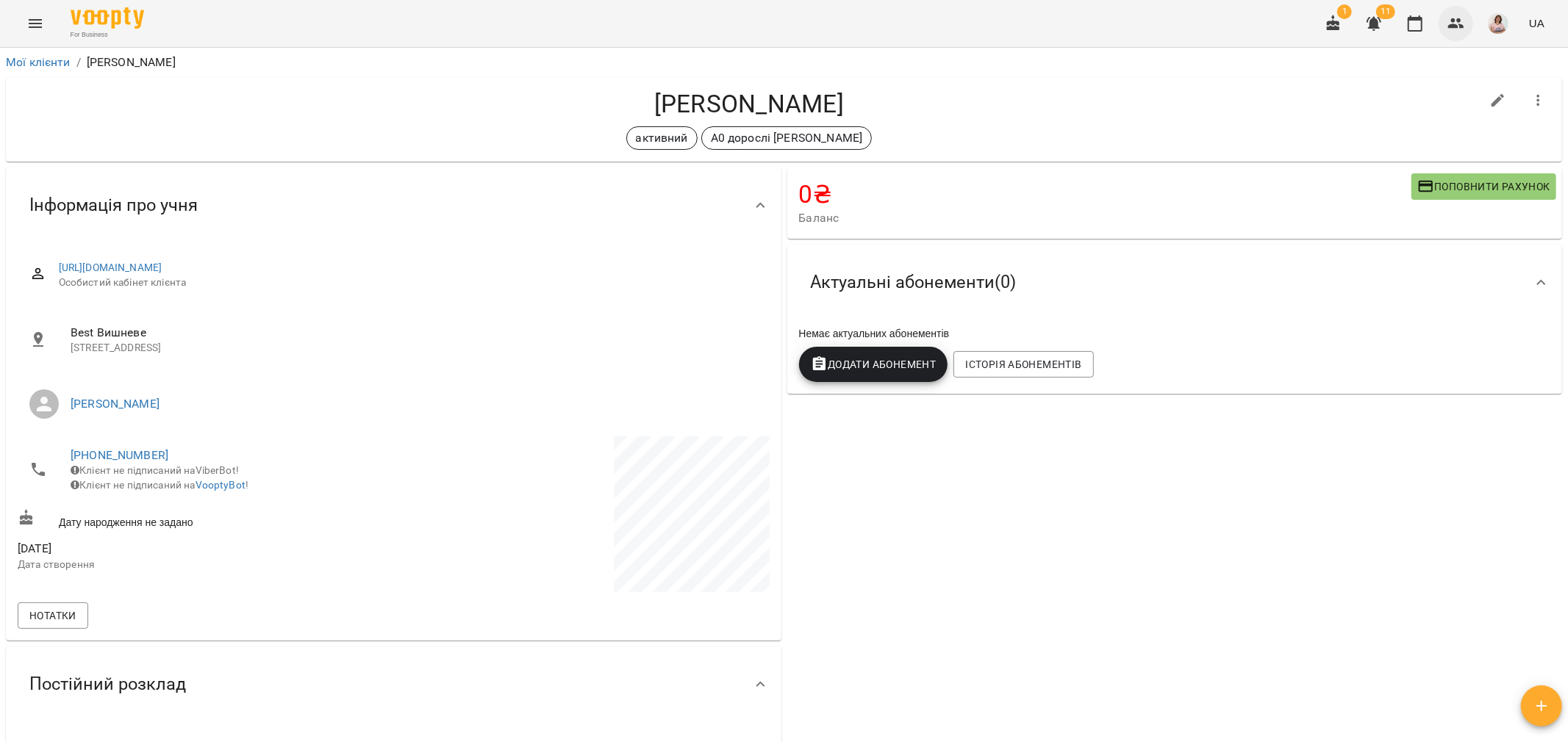
click at [1443, 22] on button "button" at bounding box center [1456, 23] width 35 height 35
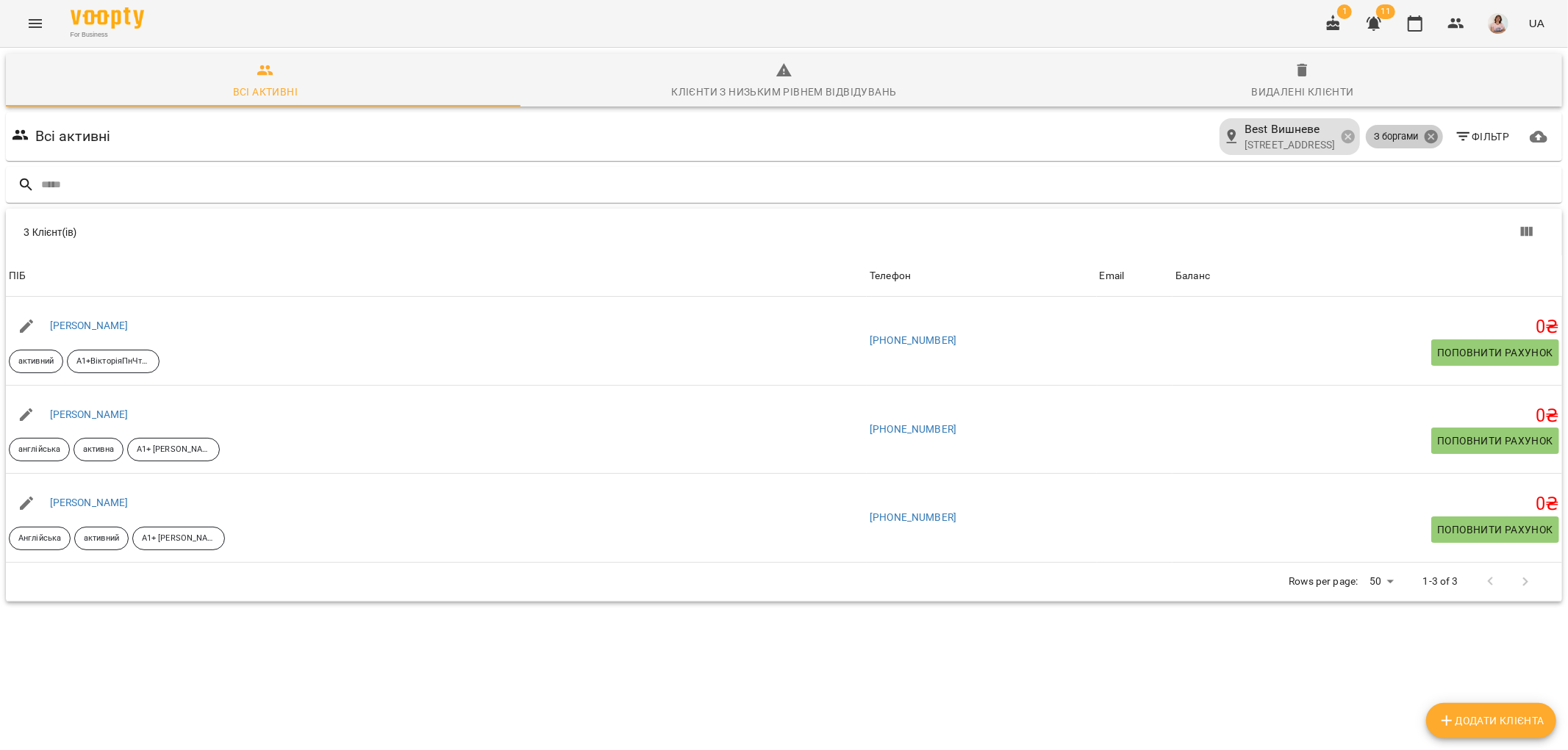
click at [1424, 137] on icon at bounding box center [1430, 136] width 13 height 13
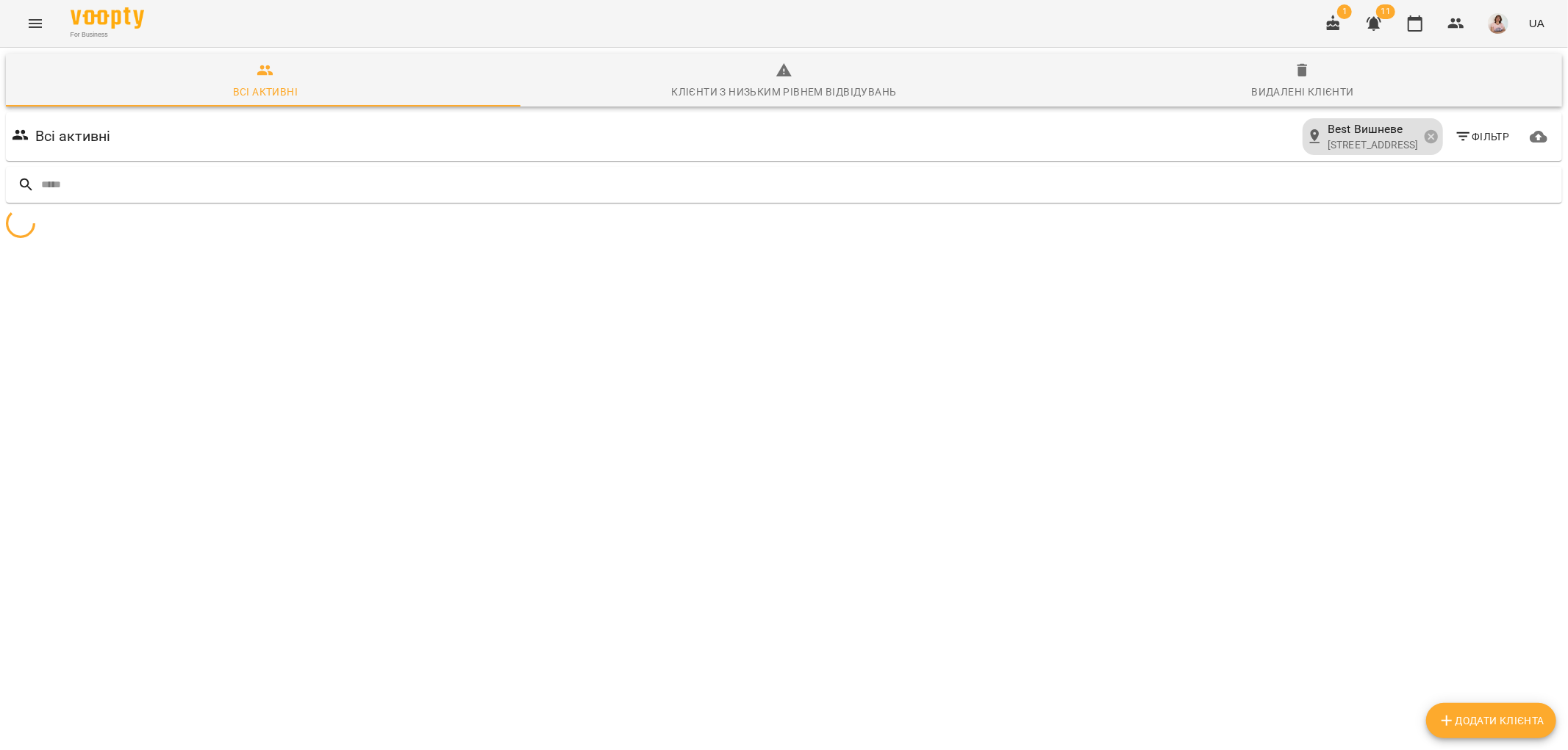
click at [1455, 138] on icon "button" at bounding box center [1464, 137] width 18 height 18
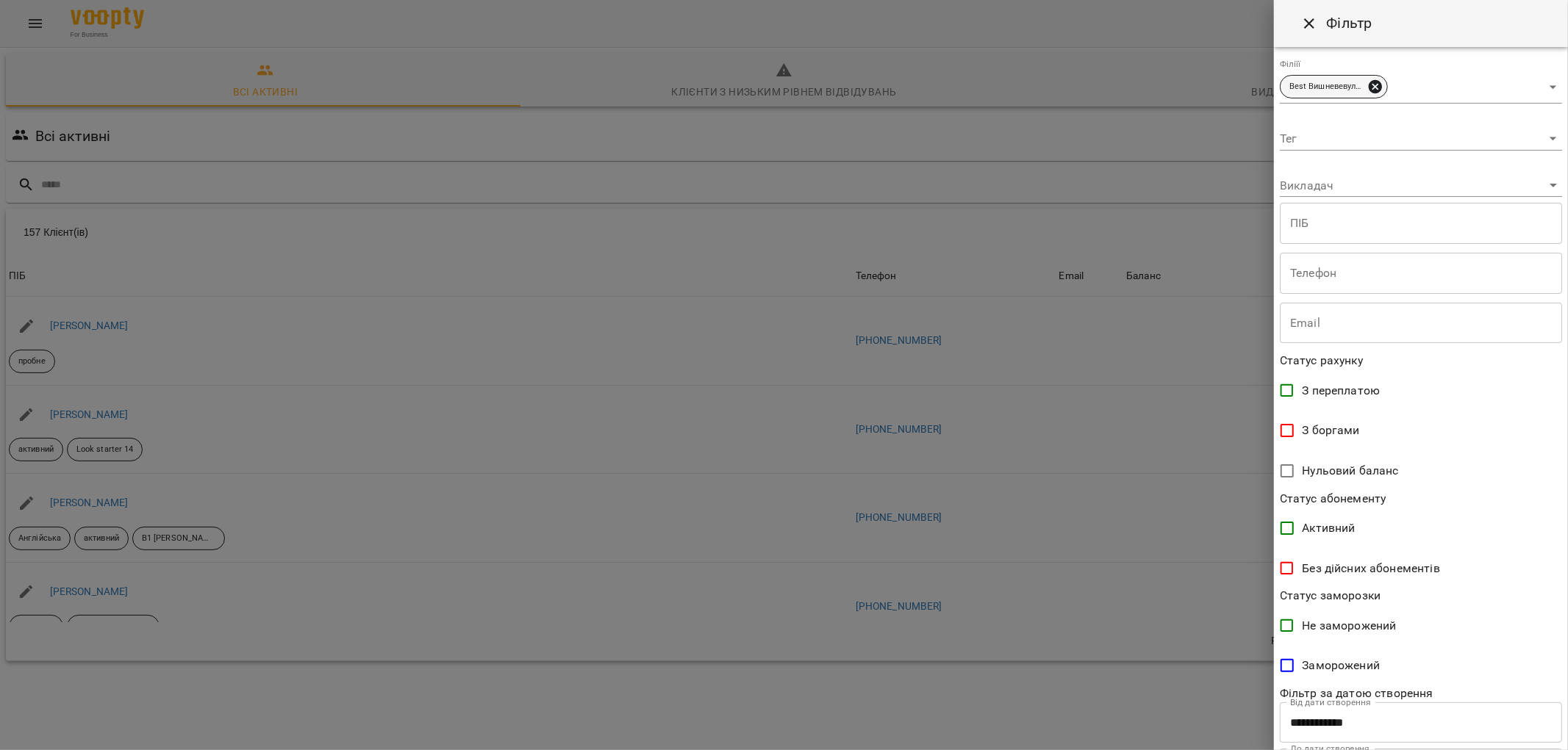
click at [1373, 86] on icon at bounding box center [1375, 87] width 13 height 13
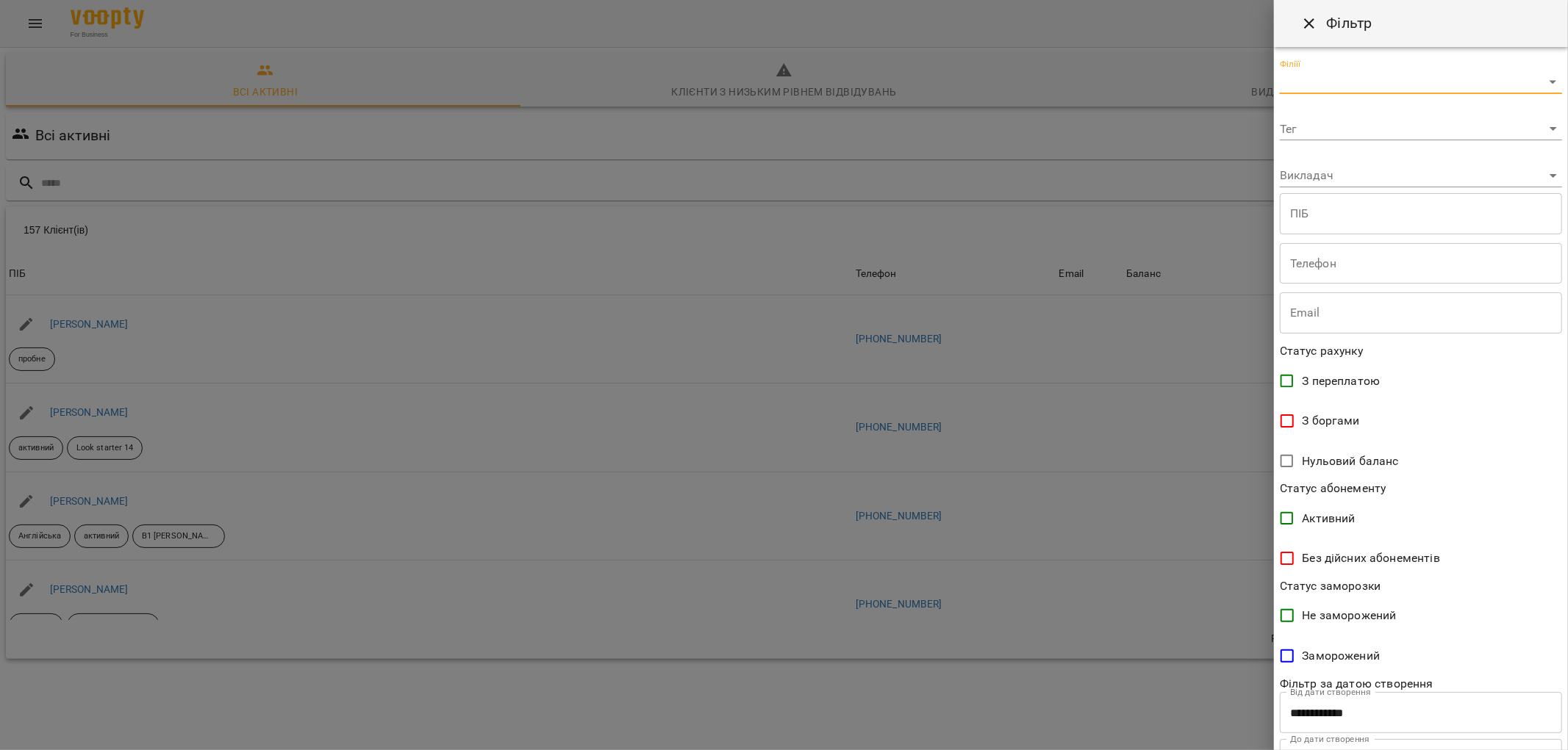
click at [1373, 86] on body "For Business 1 11 UA Всі активні Клієнти з низьким рівнем відвідувань Видалені …" at bounding box center [784, 383] width 1568 height 768
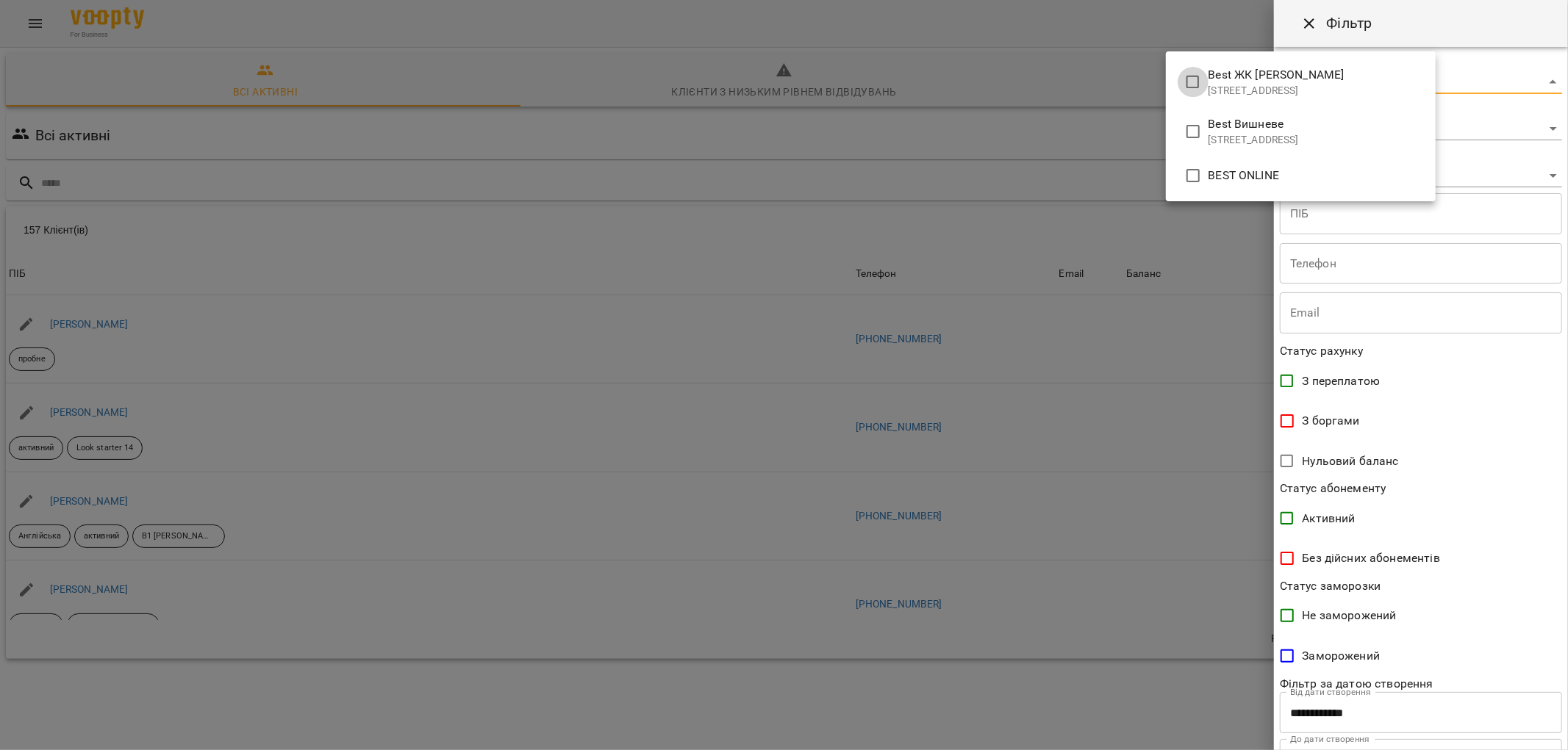
type input "**********"
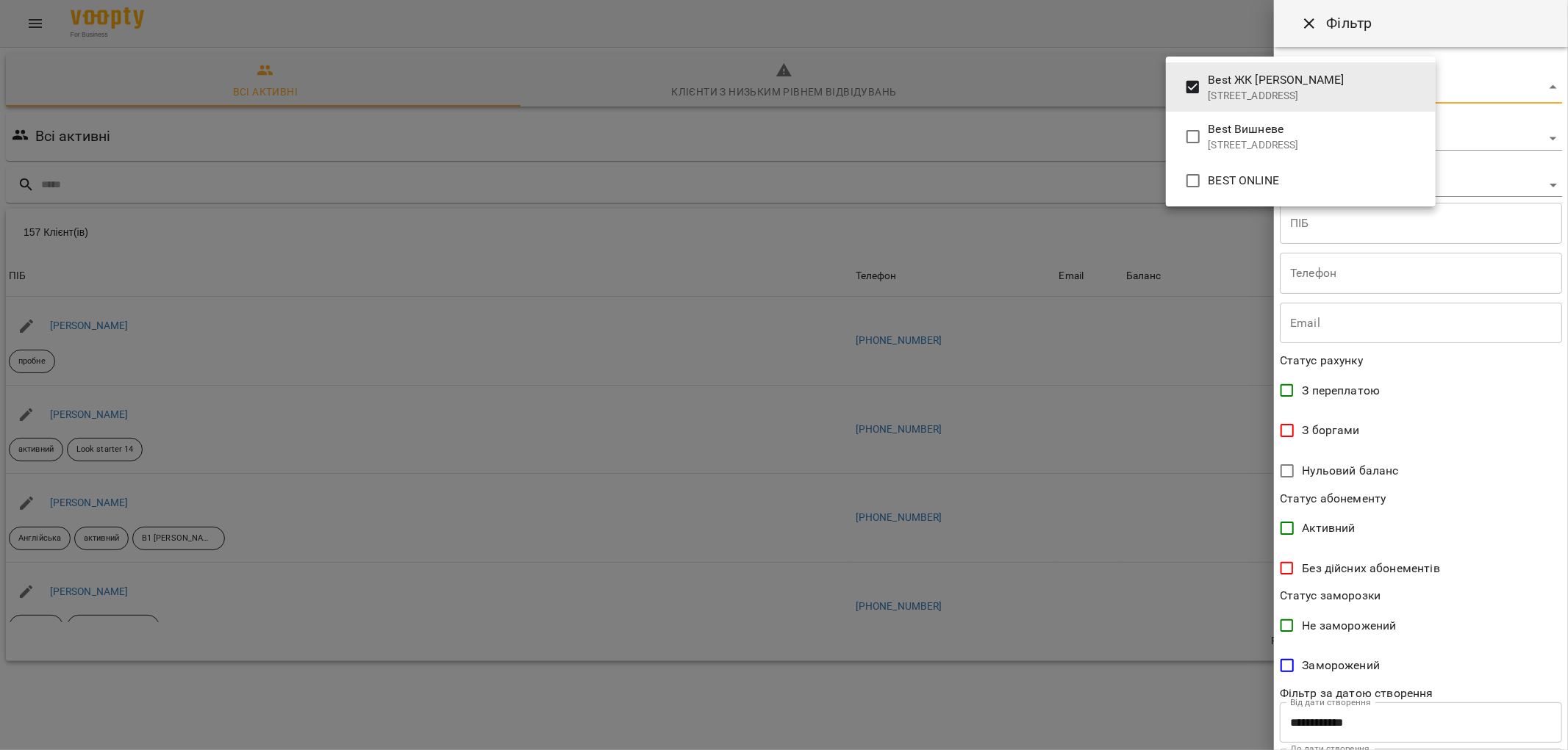
click at [1282, 434] on div at bounding box center [784, 375] width 1568 height 750
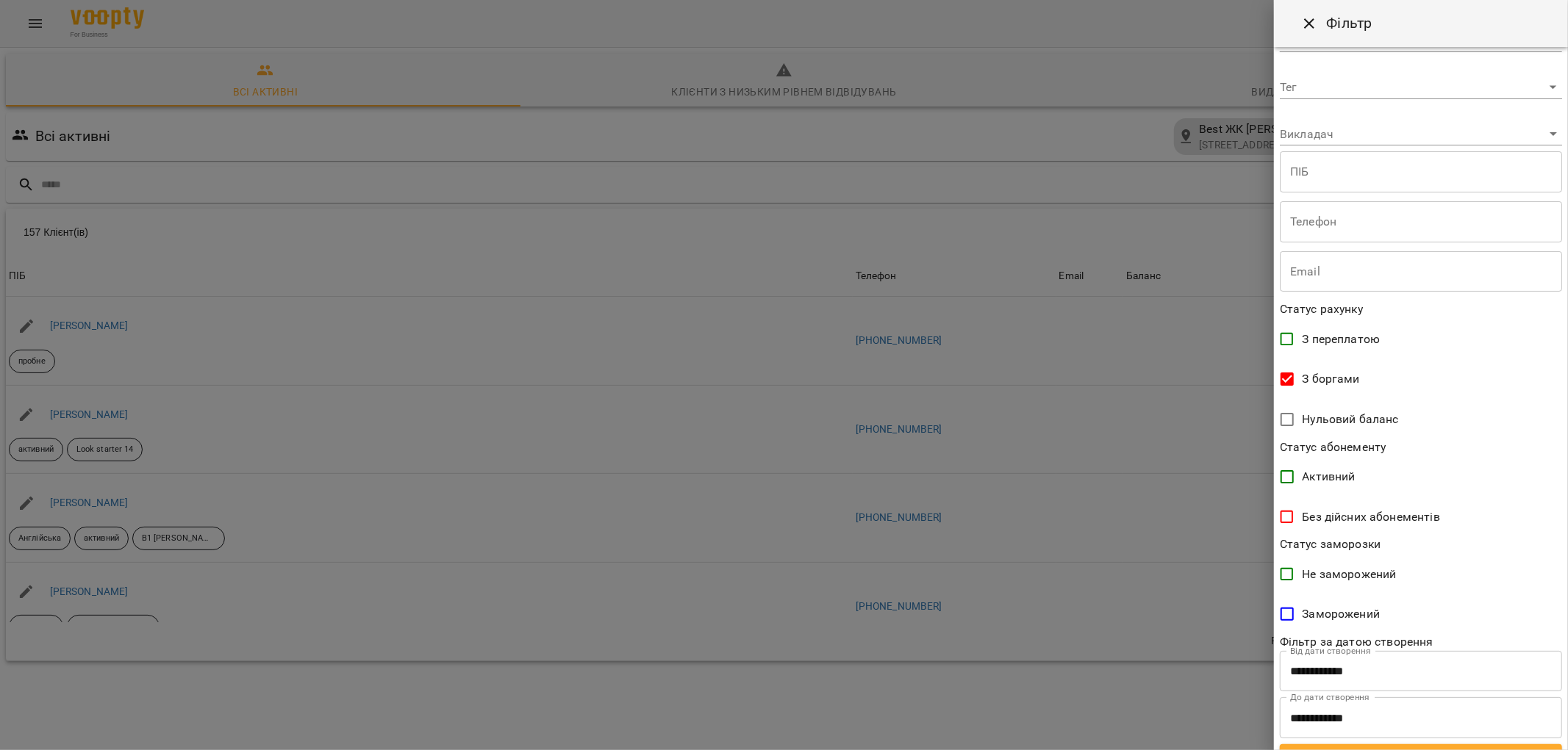
scroll to position [77, 0]
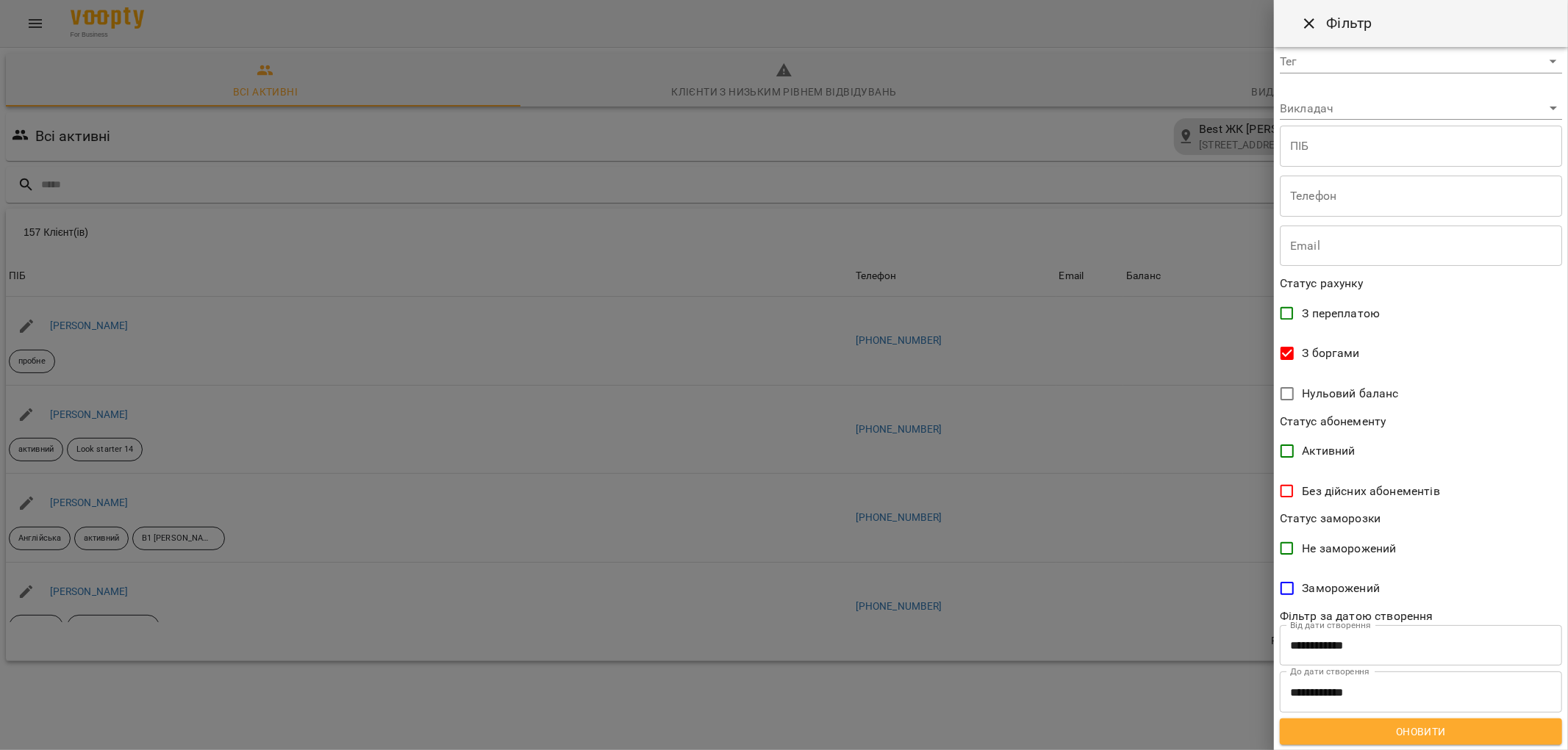
click at [1415, 737] on span "Оновити" at bounding box center [1420, 732] width 259 height 18
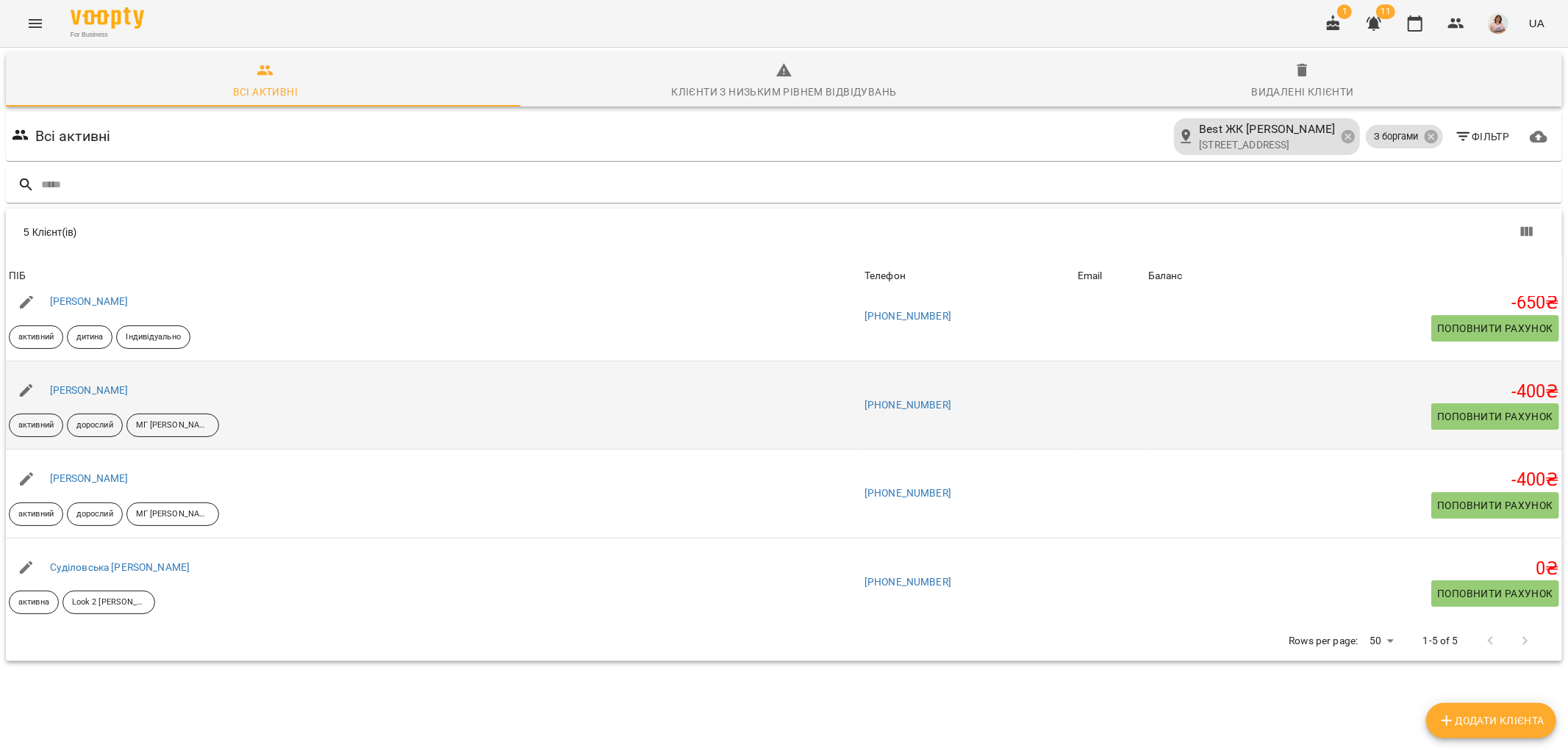
scroll to position [0, 0]
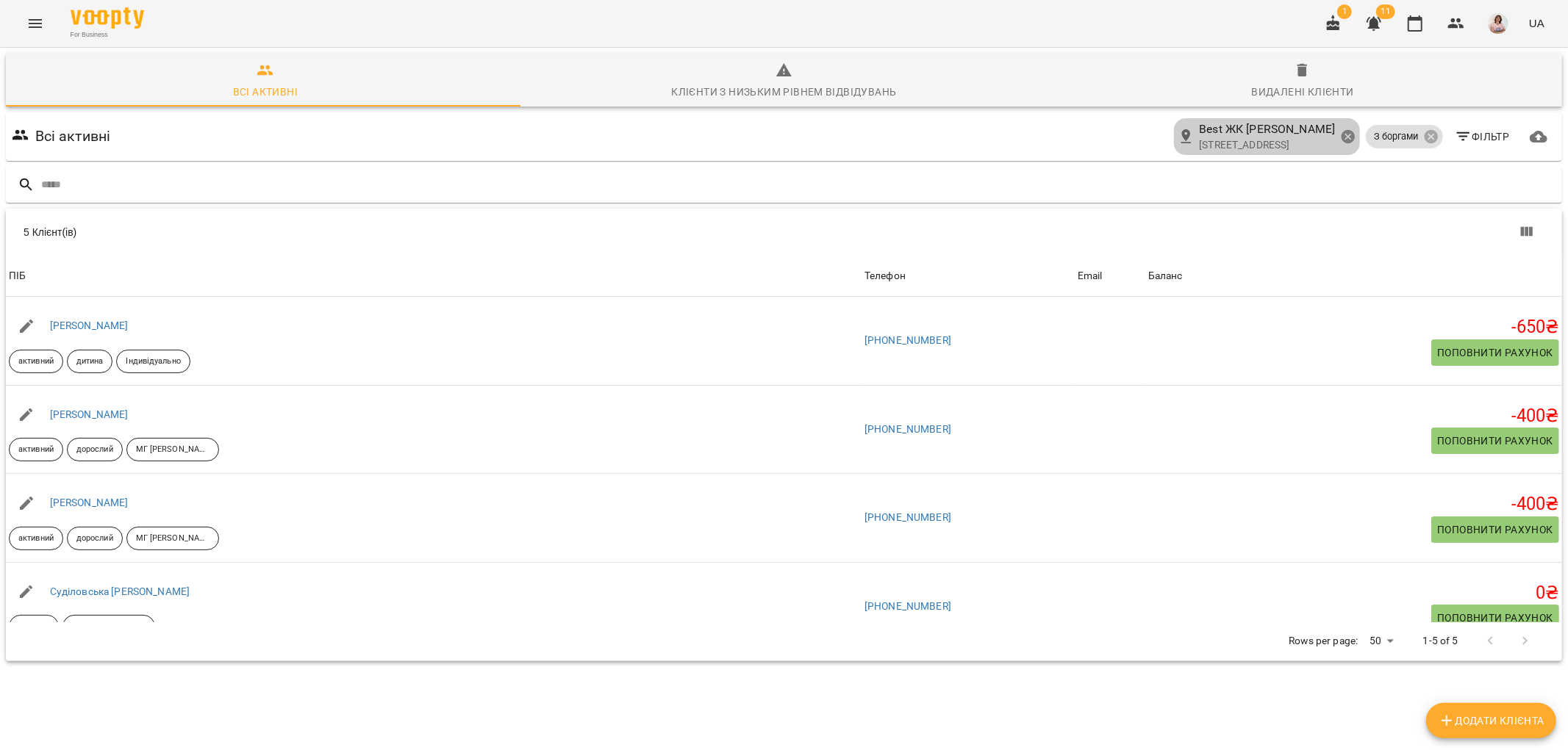
click at [1341, 139] on icon at bounding box center [1347, 136] width 13 height 13
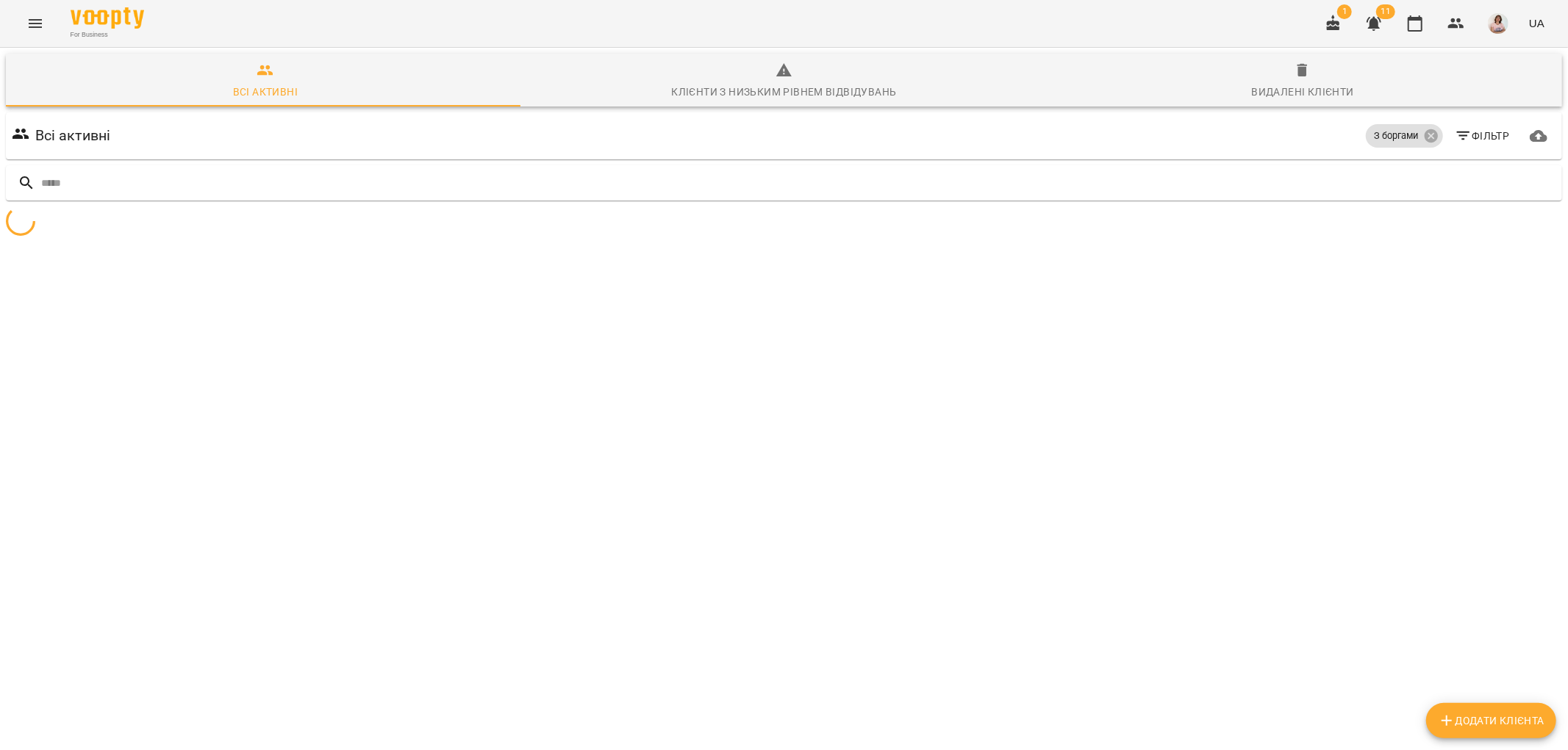
click at [1456, 136] on icon "button" at bounding box center [1462, 136] width 13 height 9
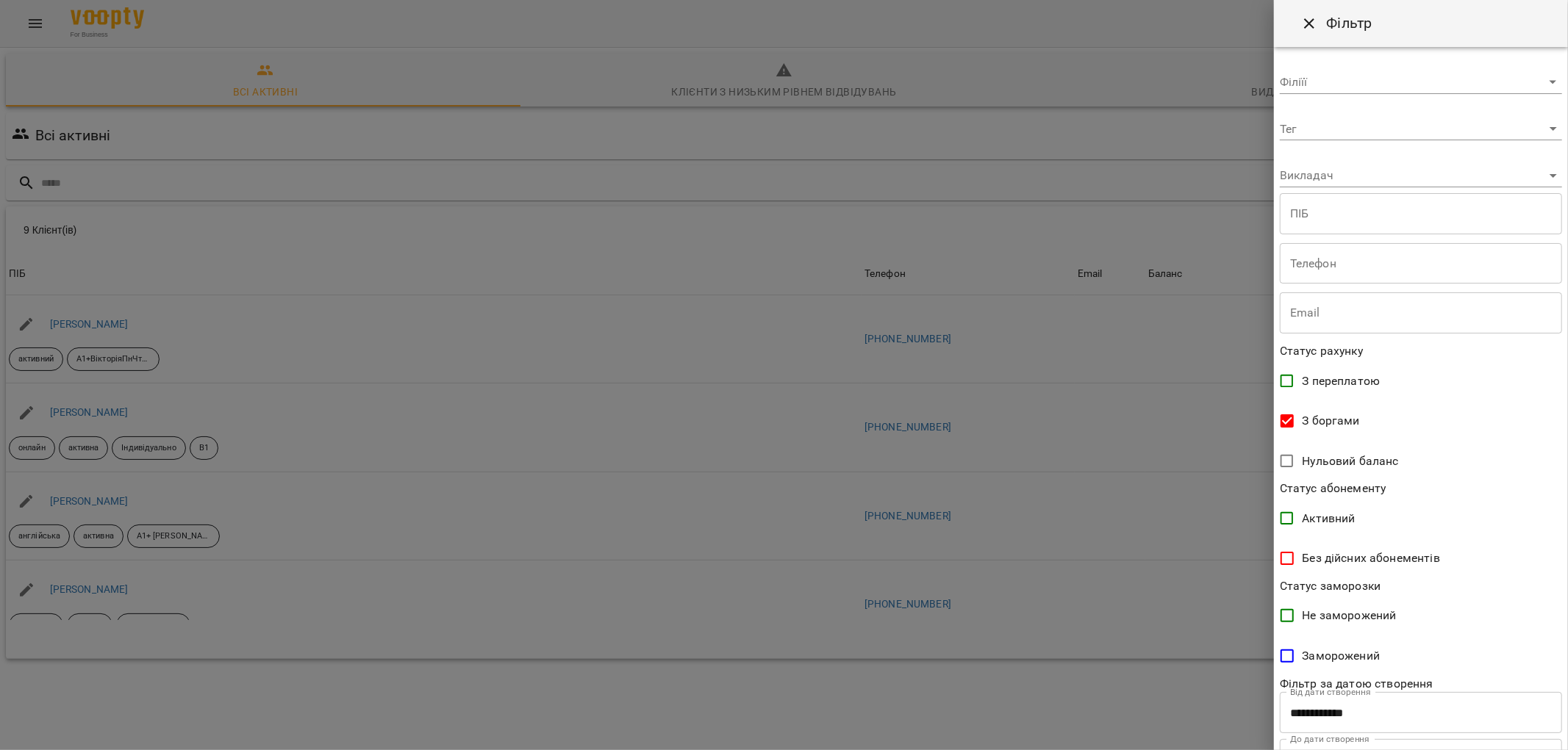
click at [1305, 81] on body "For Business 1 11 UA Всі активні Клієнти з низьким рівнем відвідувань Видалені …" at bounding box center [784, 383] width 1568 height 768
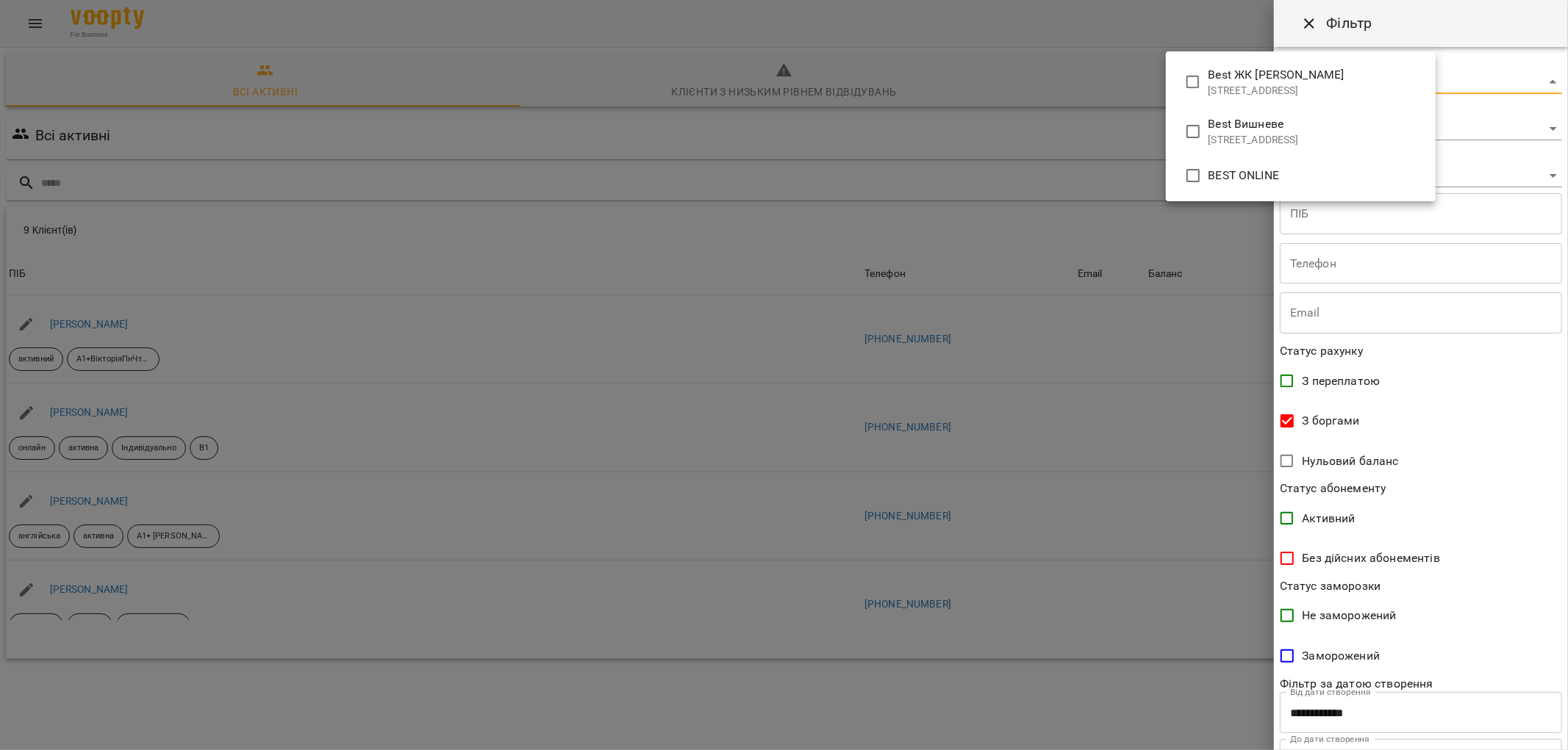
type input "**********"
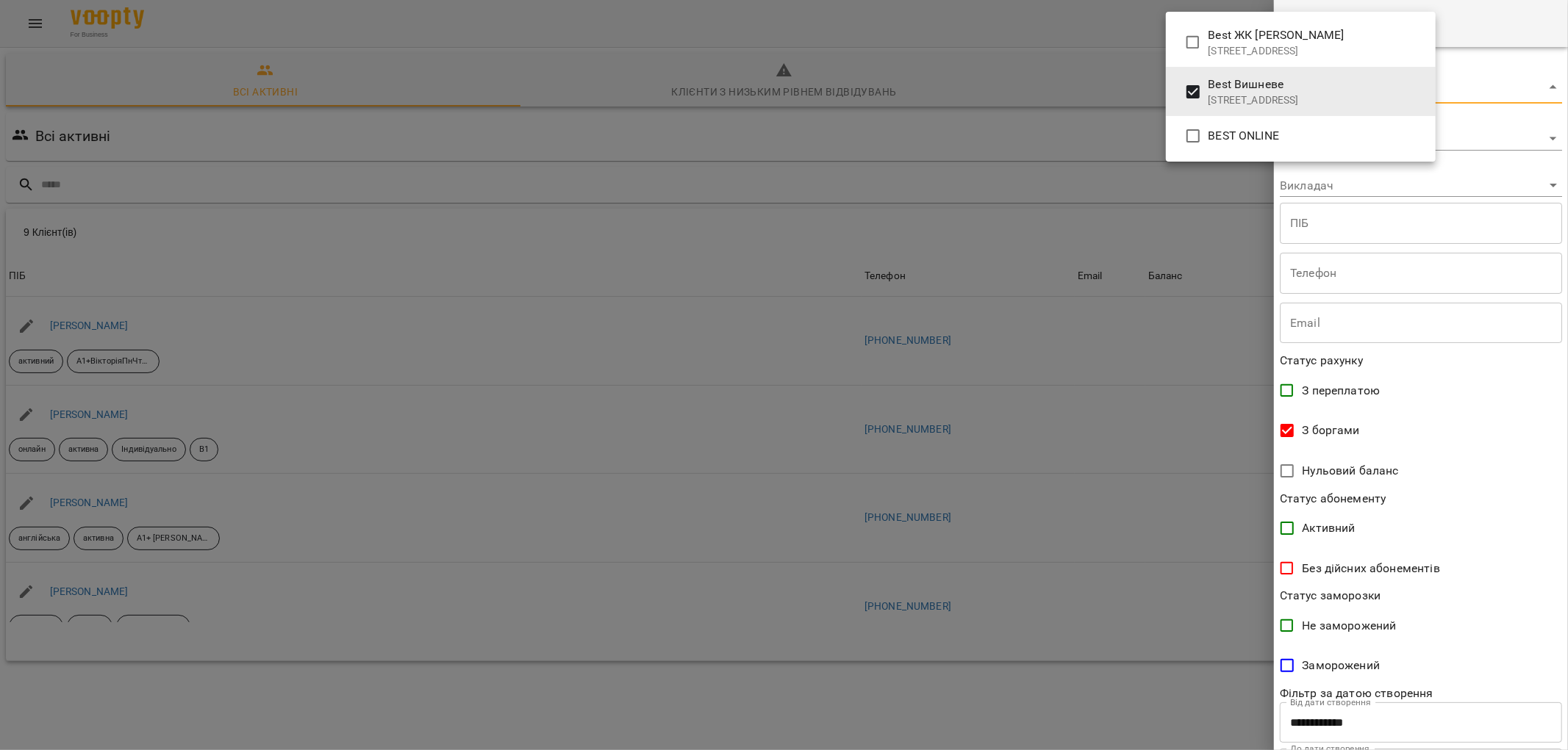
click at [1488, 555] on div at bounding box center [784, 375] width 1568 height 750
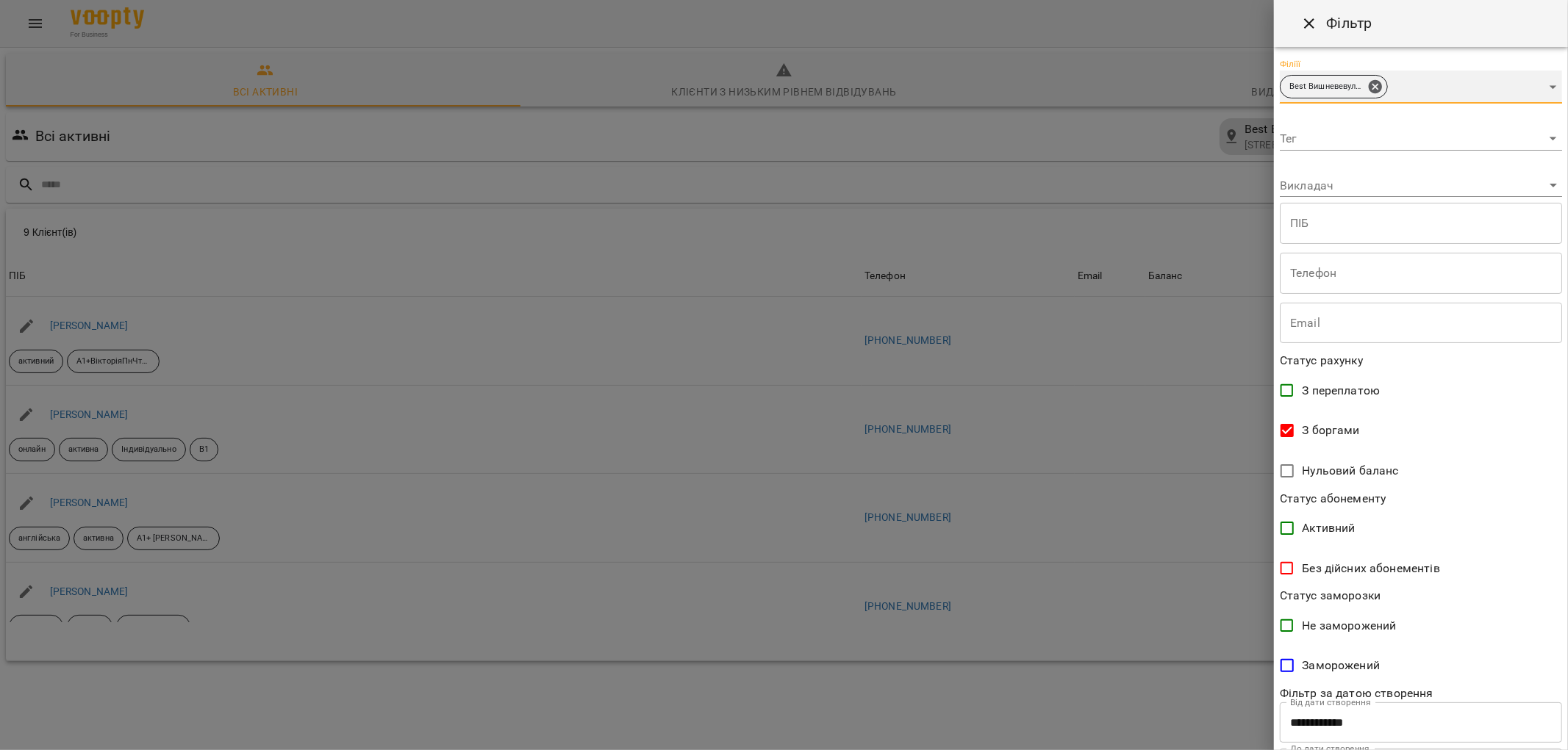
scroll to position [77, 0]
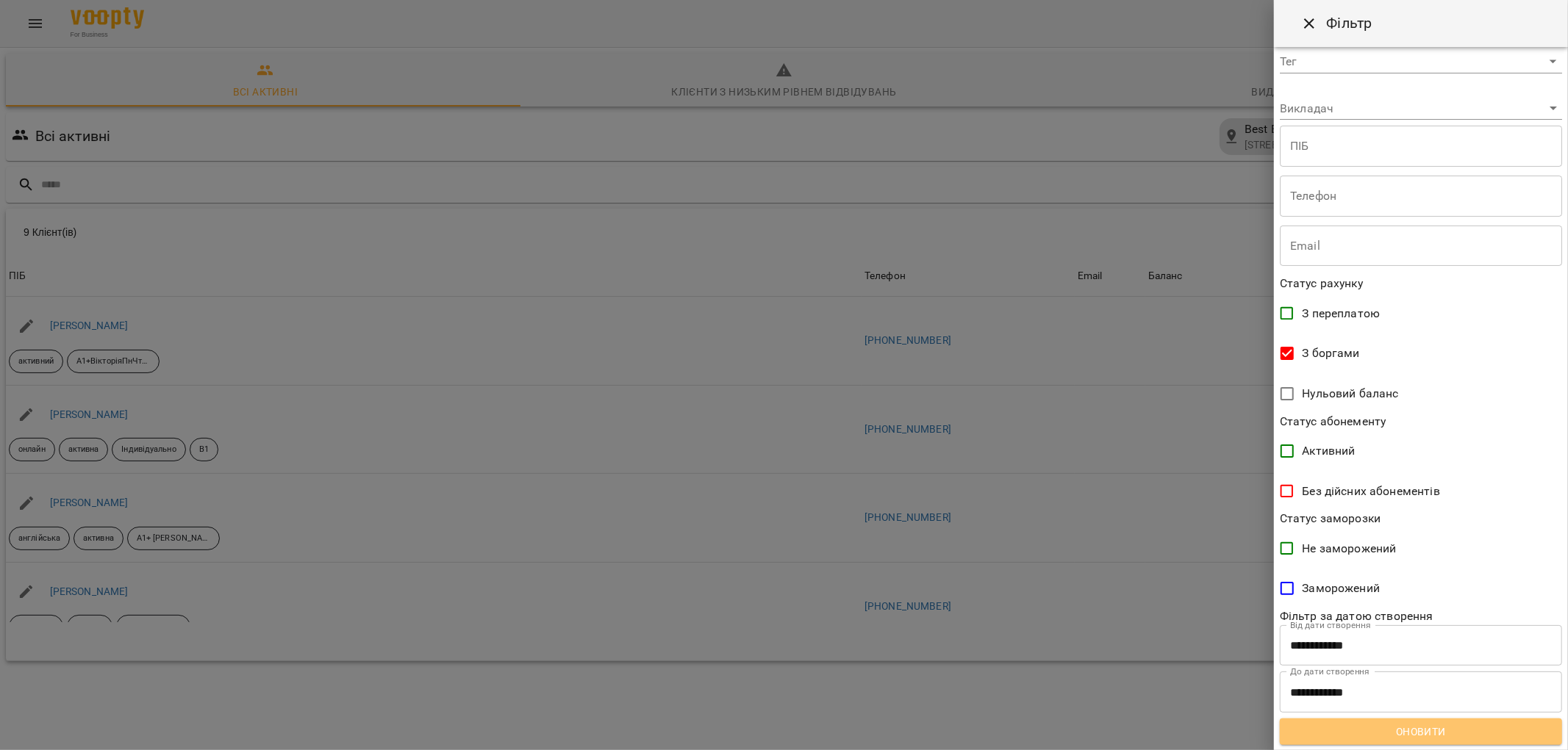
click at [1436, 723] on span "Оновити" at bounding box center [1420, 732] width 259 height 18
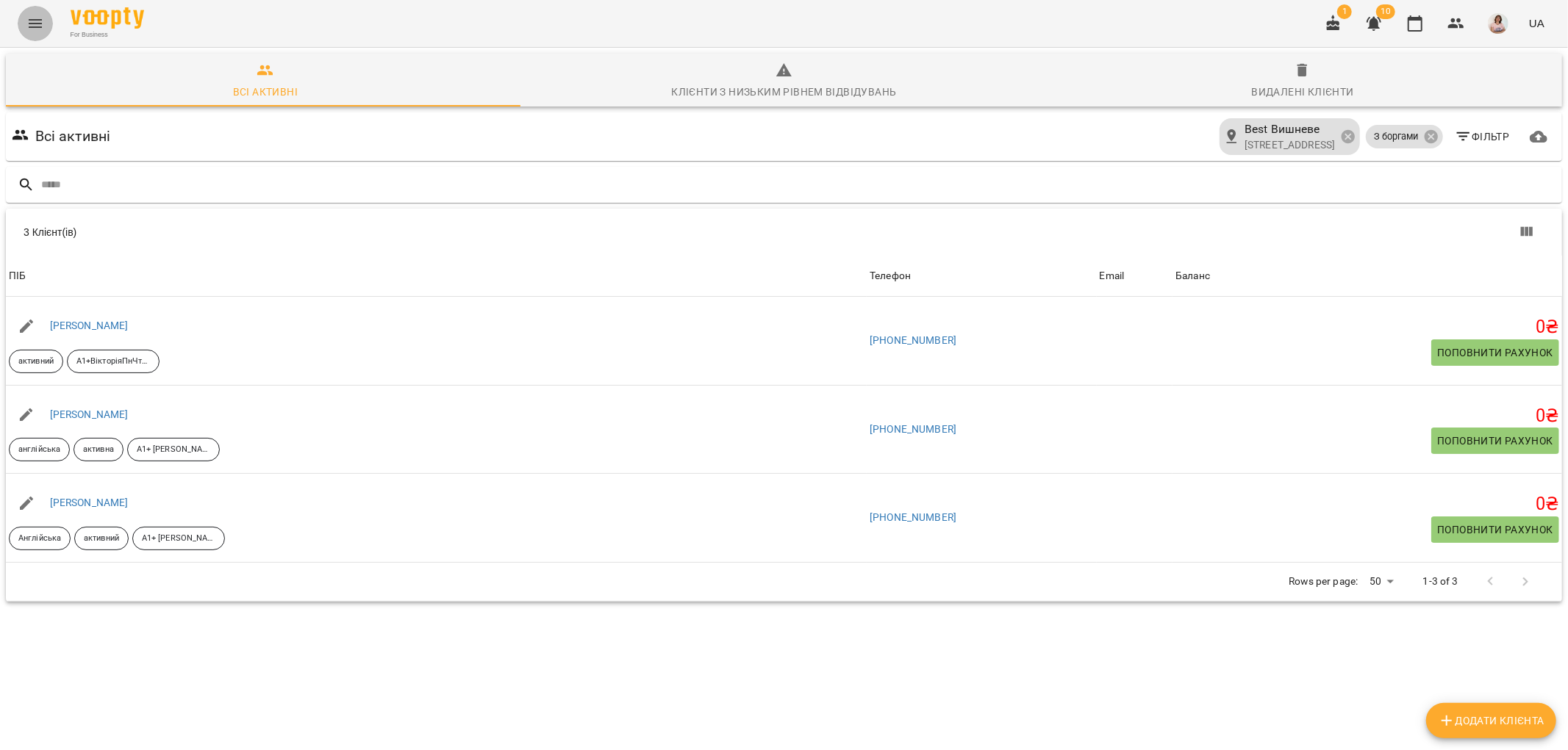
click at [31, 11] on button "Menu" at bounding box center [35, 23] width 35 height 35
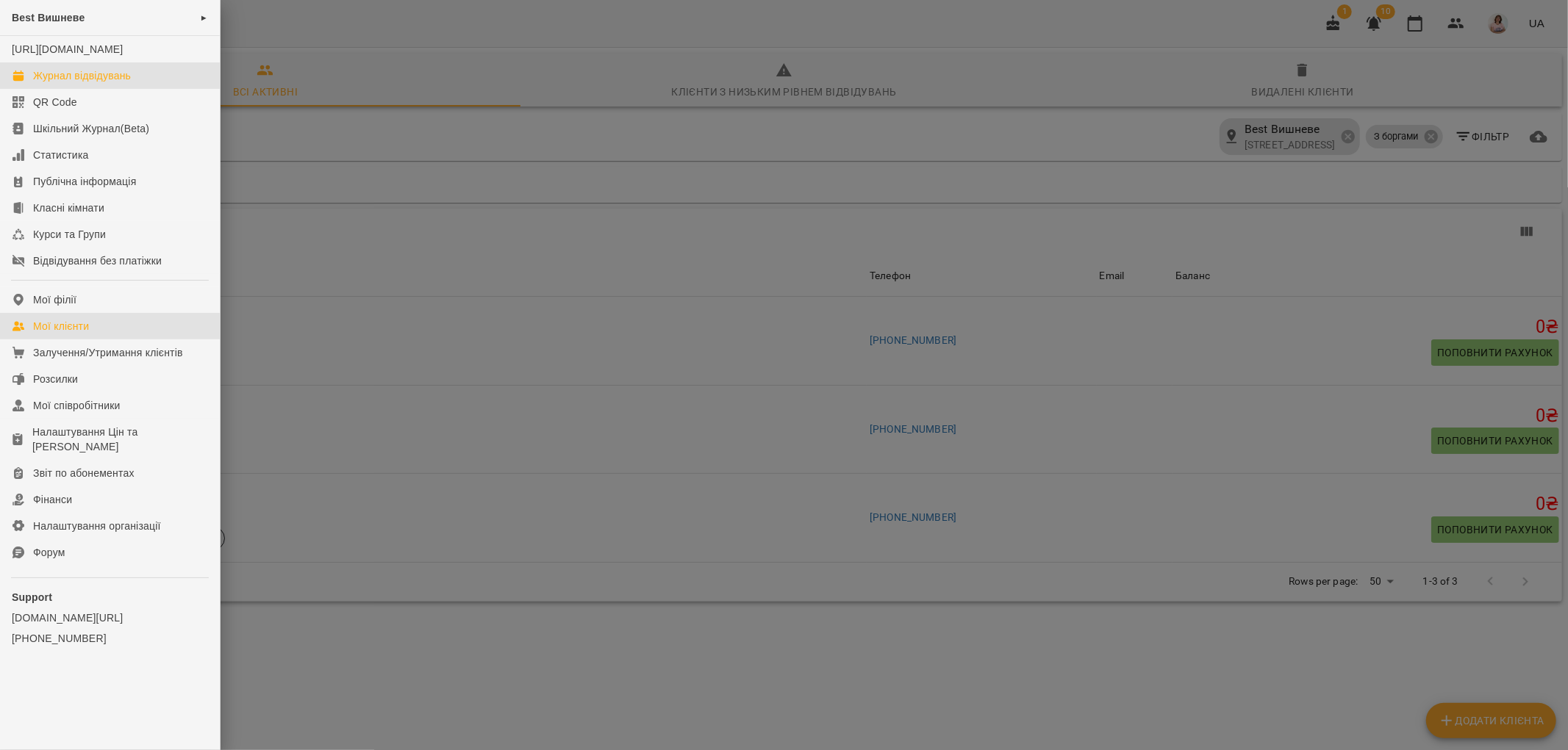
click at [96, 83] on div "Журнал відвідувань" at bounding box center [81, 75] width 97 height 14
